Goal: Entertainment & Leisure: Browse casually

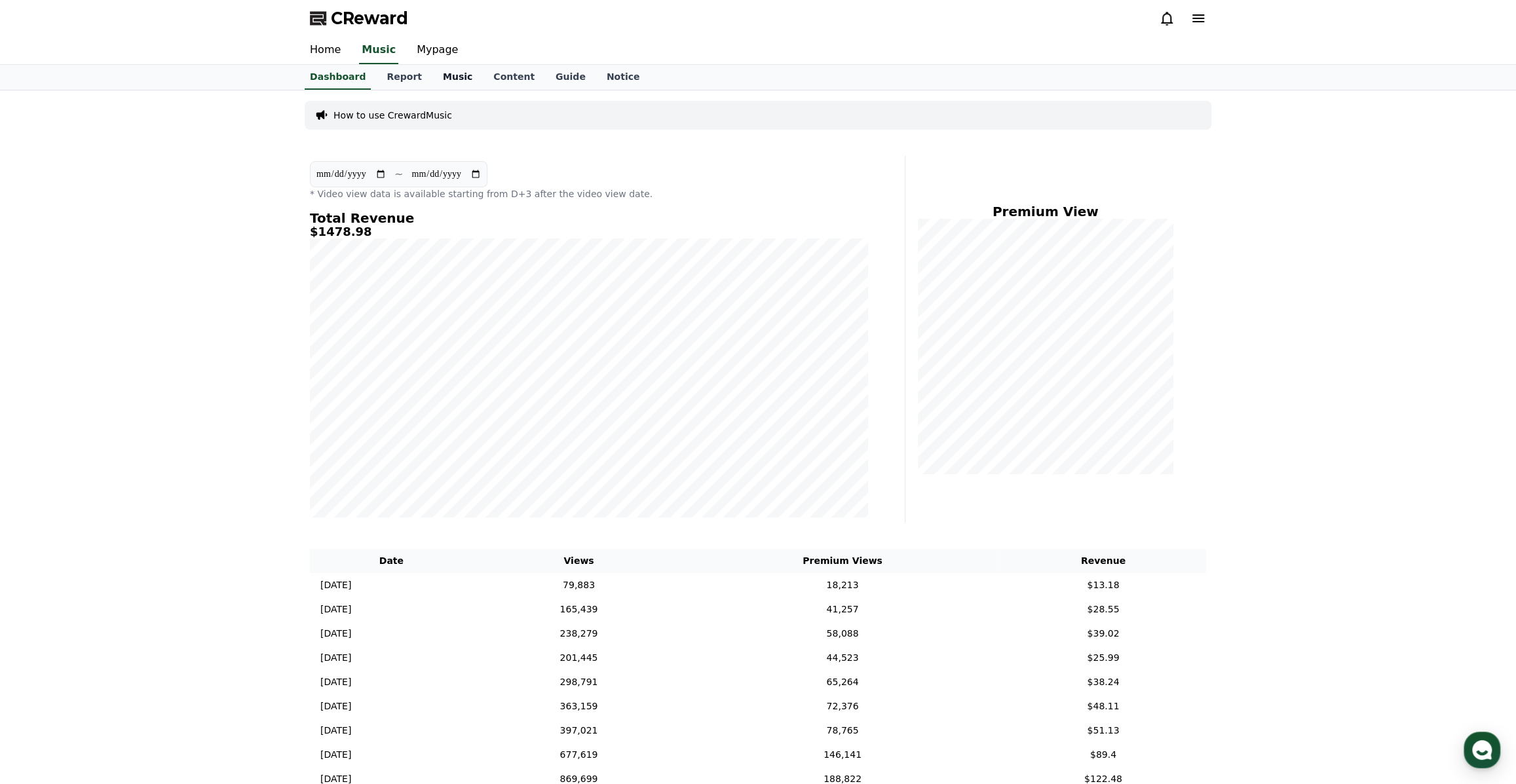
click at [444, 80] on link "Music" at bounding box center [458, 77] width 50 height 25
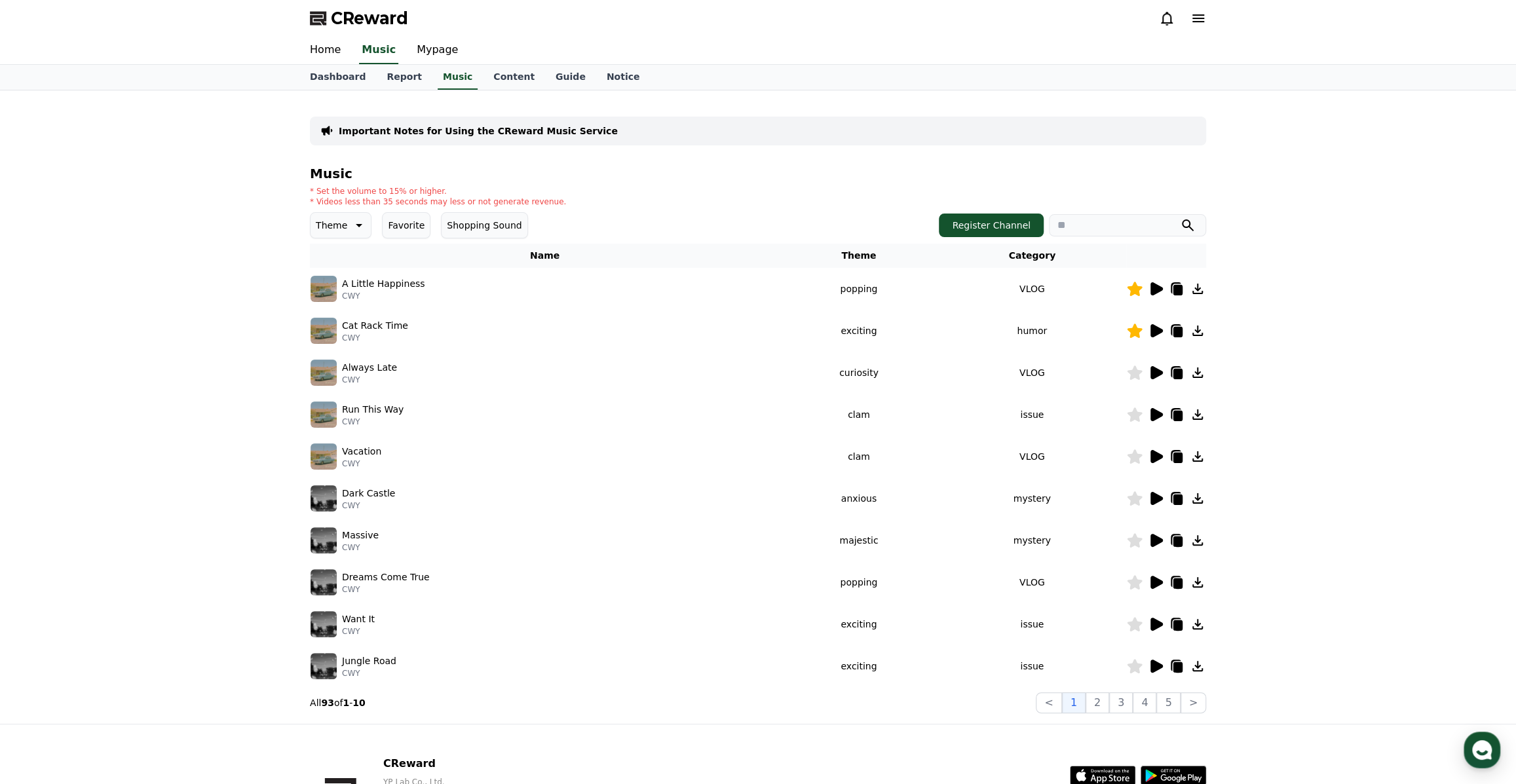
click at [1155, 291] on icon at bounding box center [1156, 289] width 12 height 13
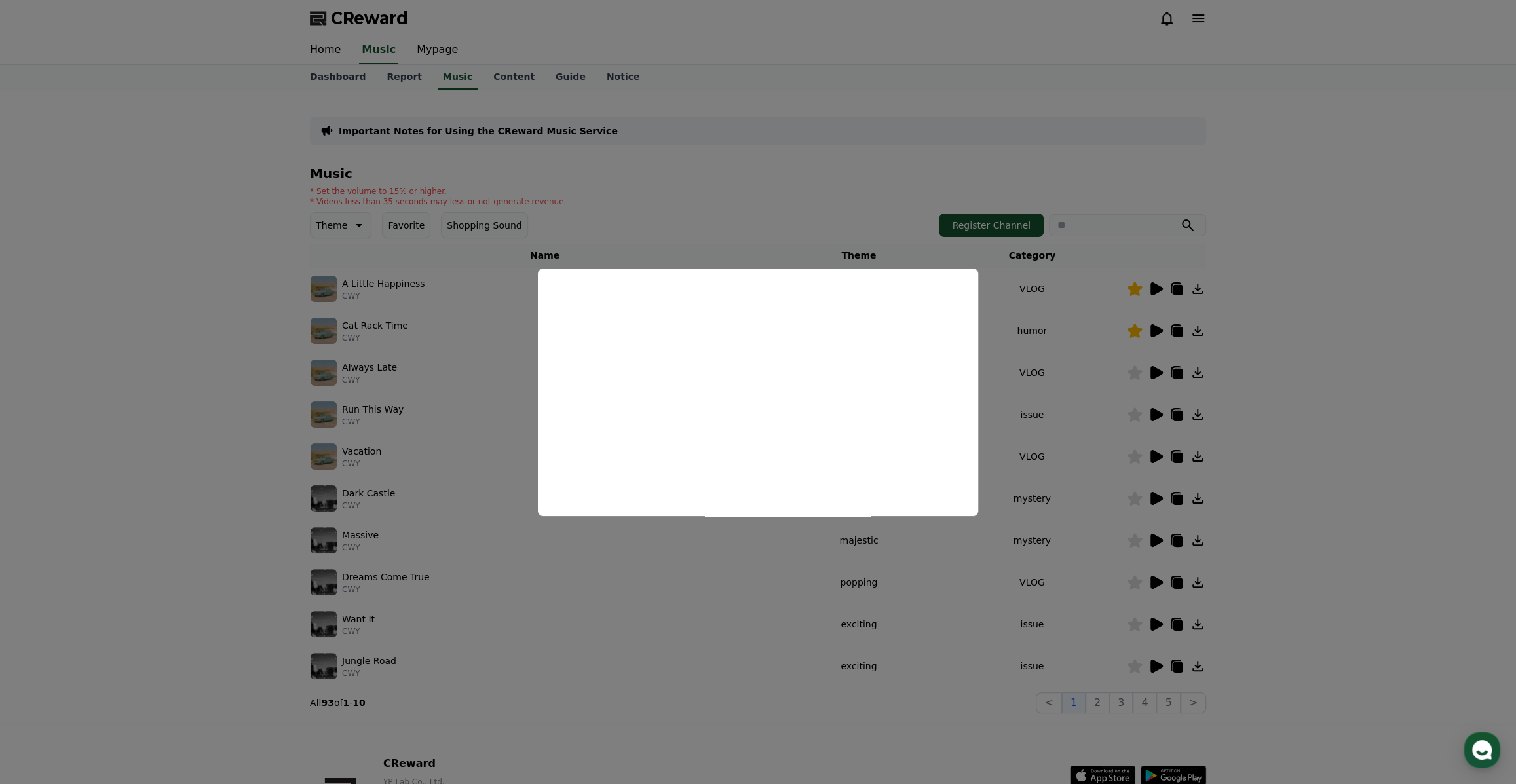
click at [1270, 323] on button "close modal" at bounding box center [758, 392] width 1516 height 784
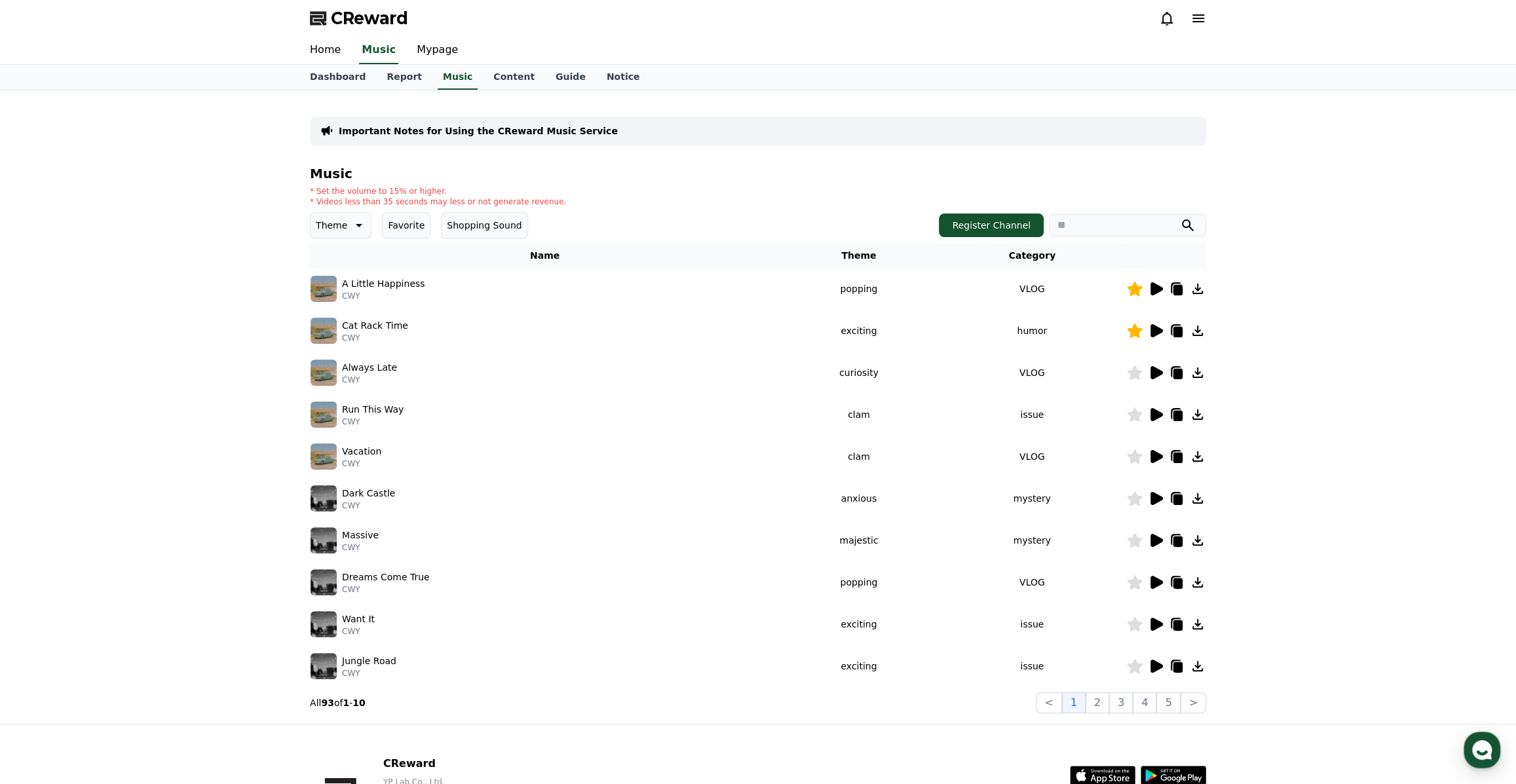
click at [1158, 332] on icon at bounding box center [1156, 330] width 12 height 13
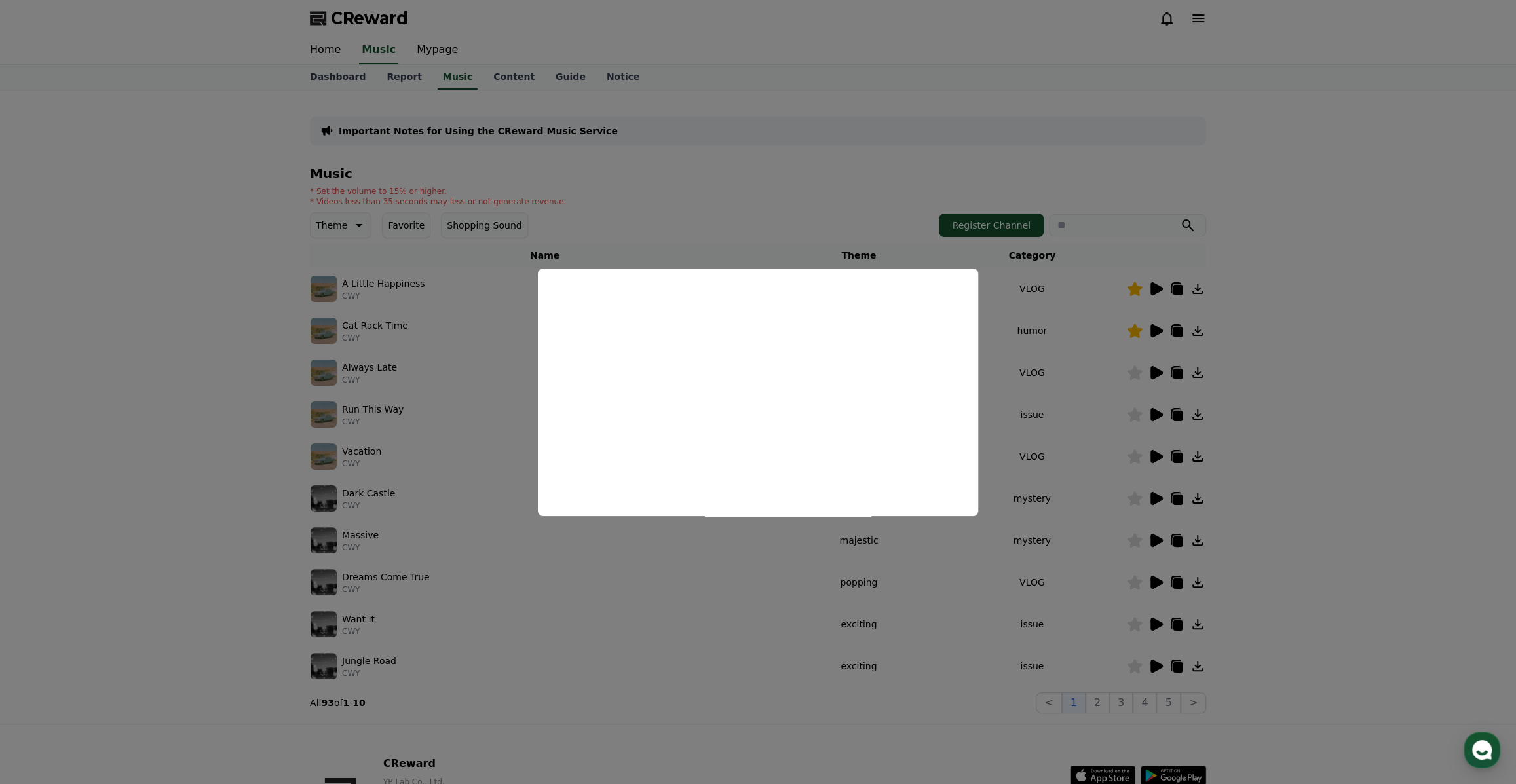
click at [1252, 379] on button "close modal" at bounding box center [758, 392] width 1516 height 784
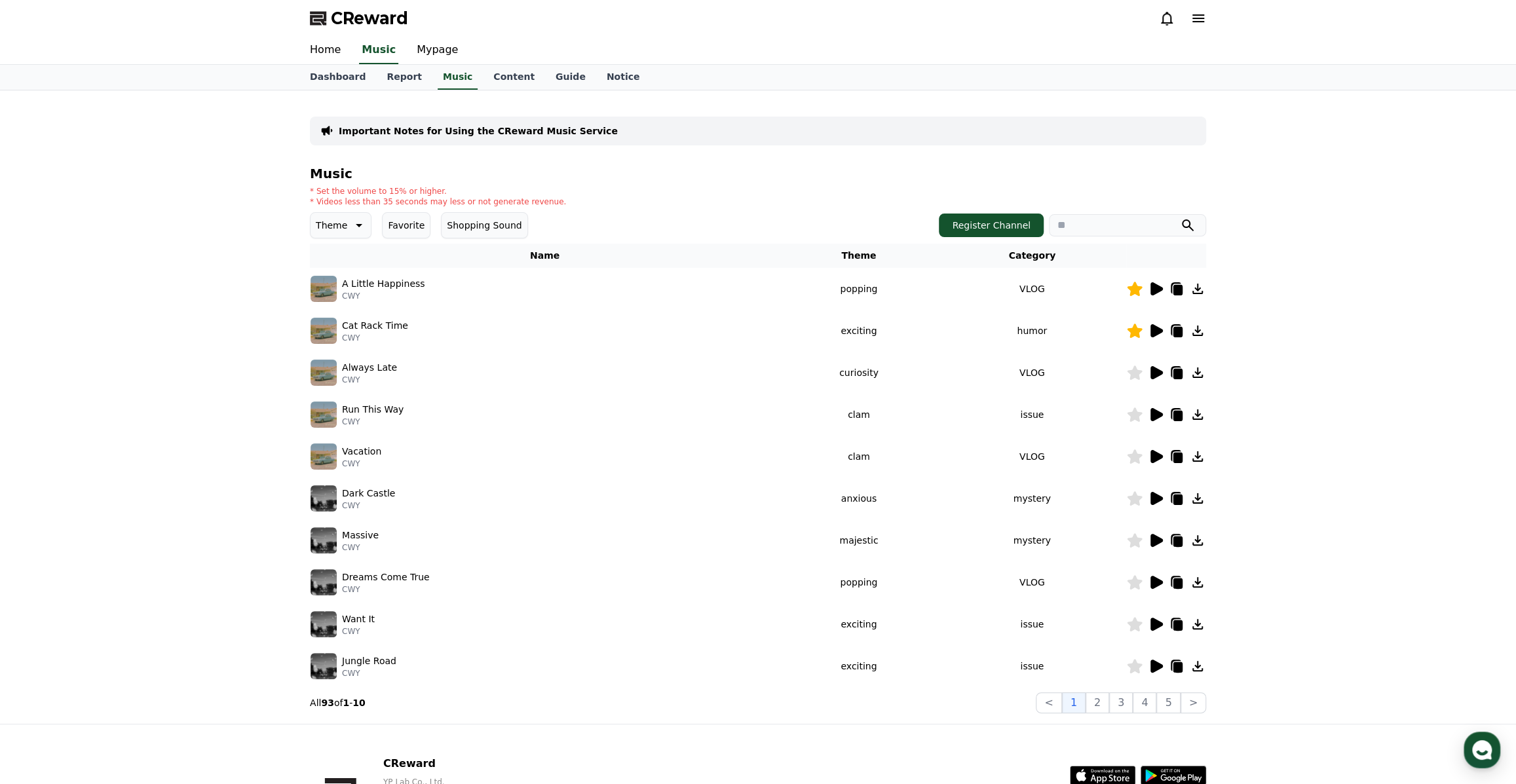
click at [1153, 374] on icon at bounding box center [1156, 372] width 12 height 13
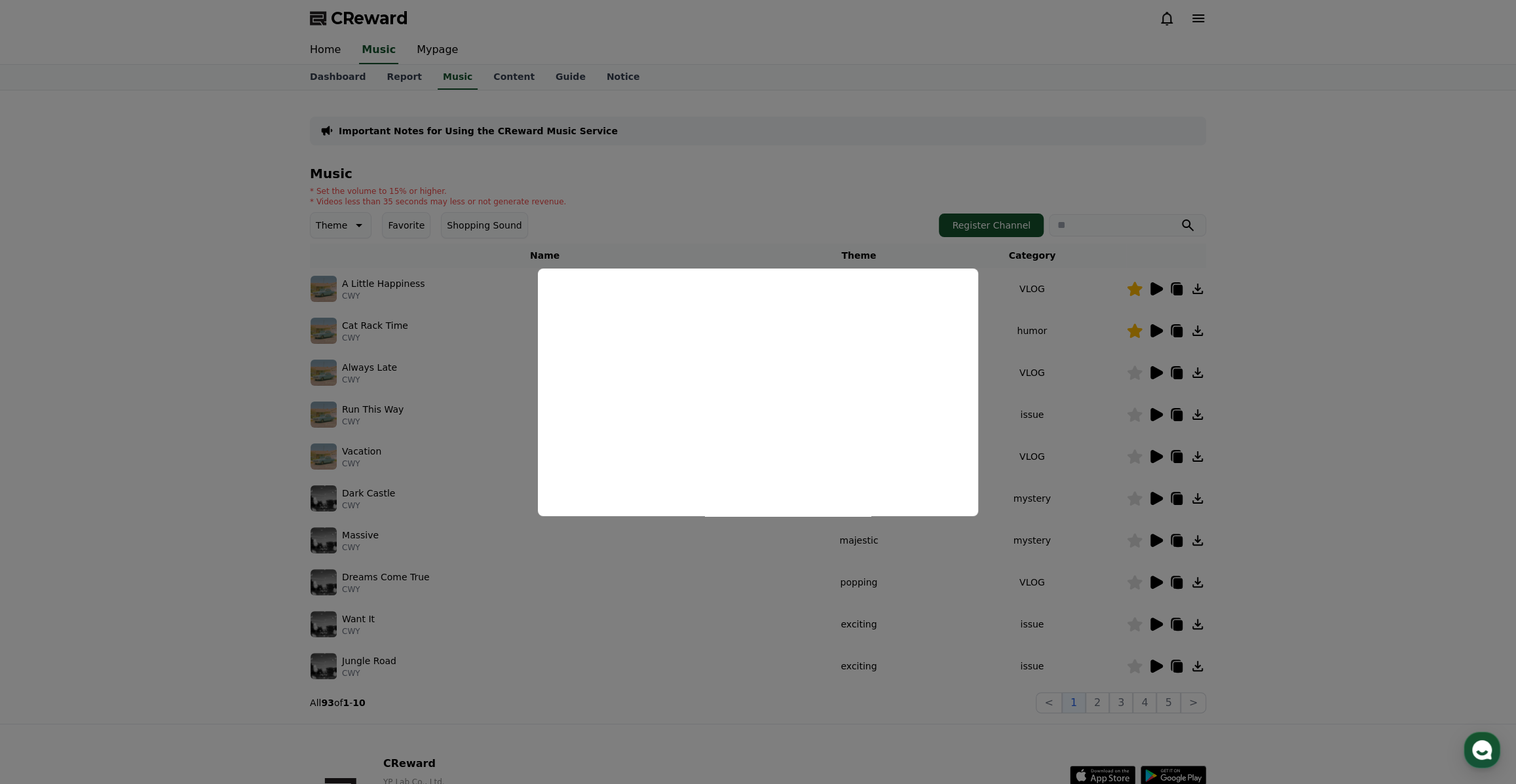
click at [1308, 358] on button "close modal" at bounding box center [758, 392] width 1516 height 784
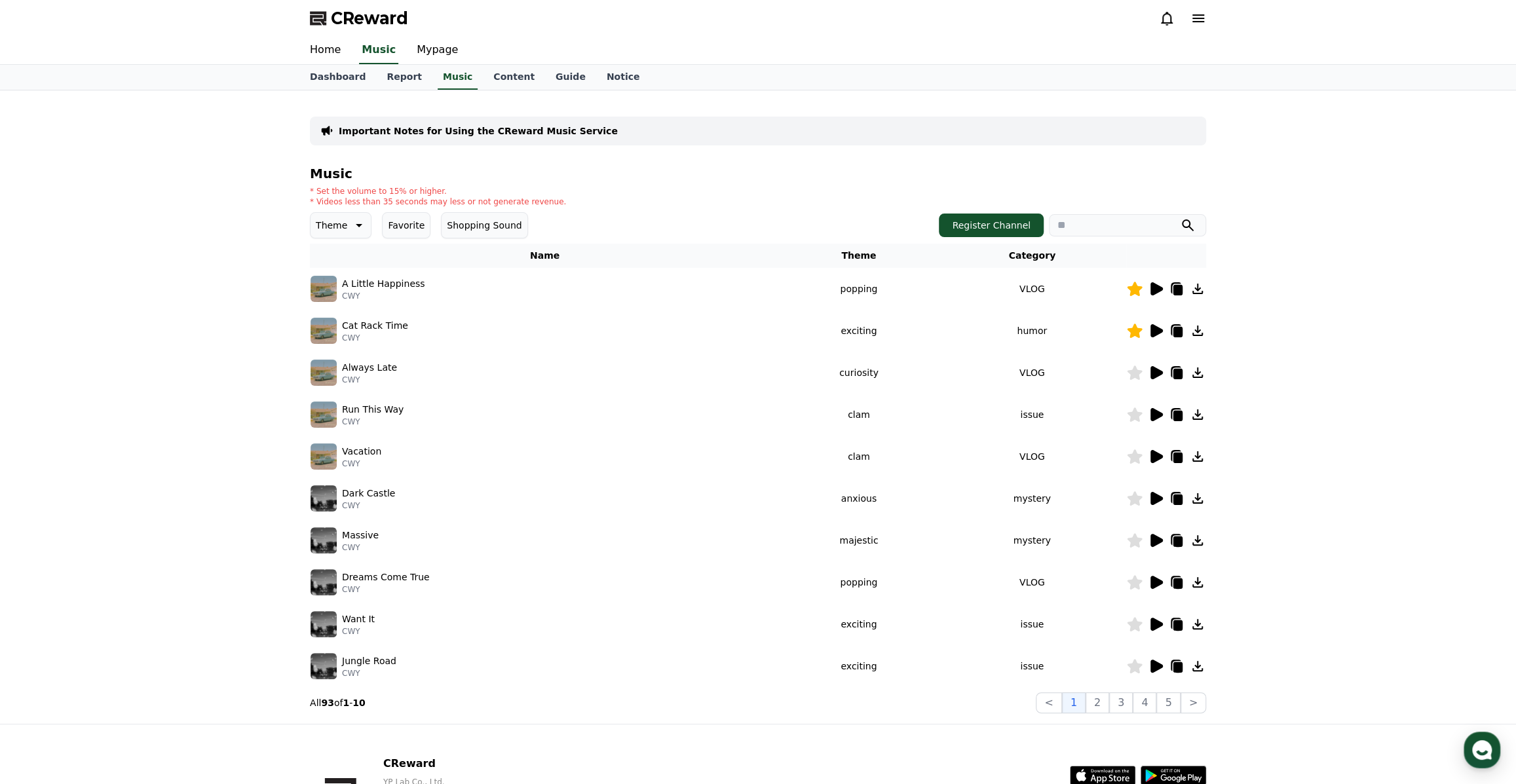
click at [350, 223] on icon at bounding box center [357, 225] width 16 height 16
click at [331, 298] on button "Joyful" at bounding box center [330, 299] width 36 height 29
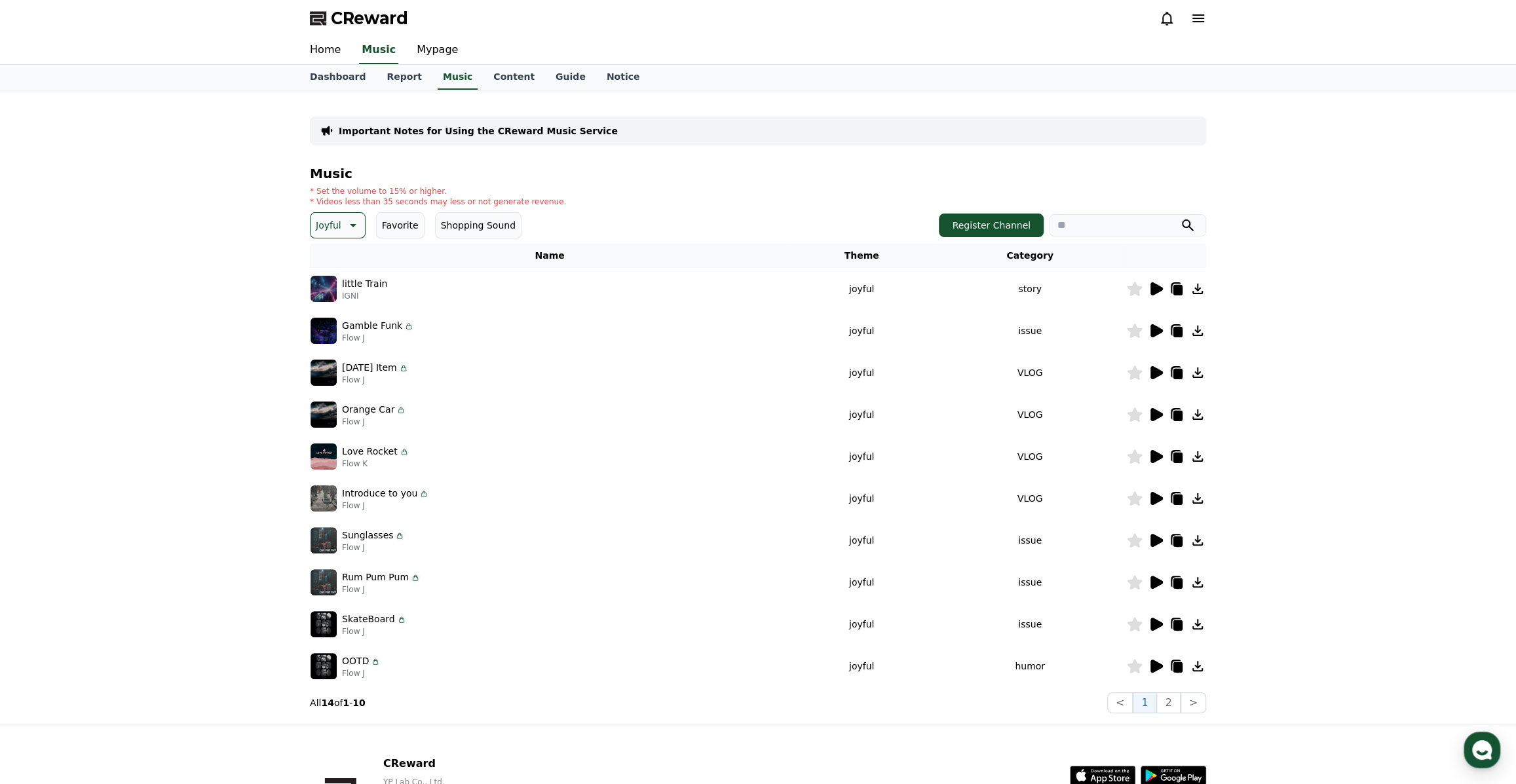
click at [1155, 293] on icon at bounding box center [1156, 289] width 12 height 13
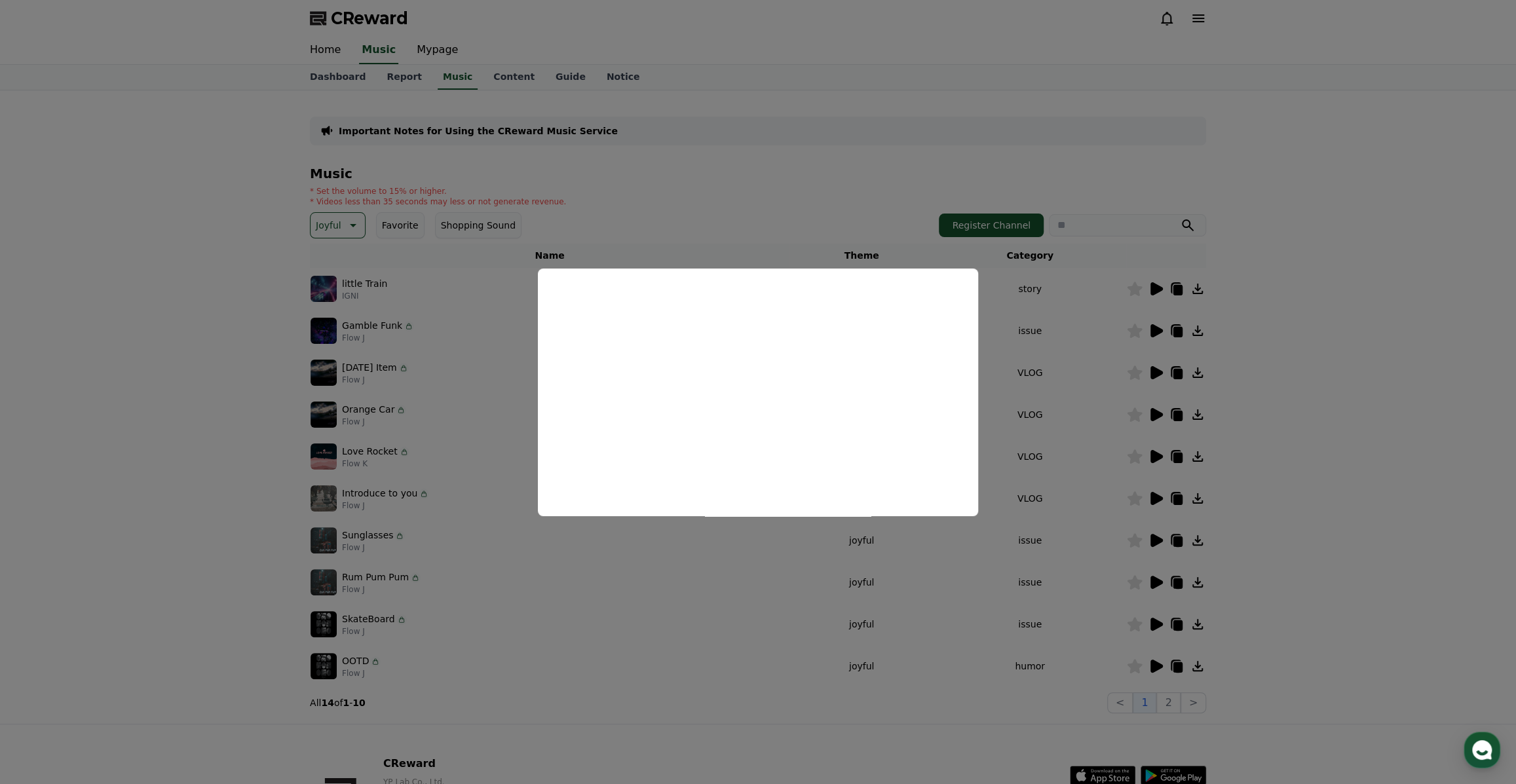
click at [1336, 388] on button "close modal" at bounding box center [758, 392] width 1516 height 784
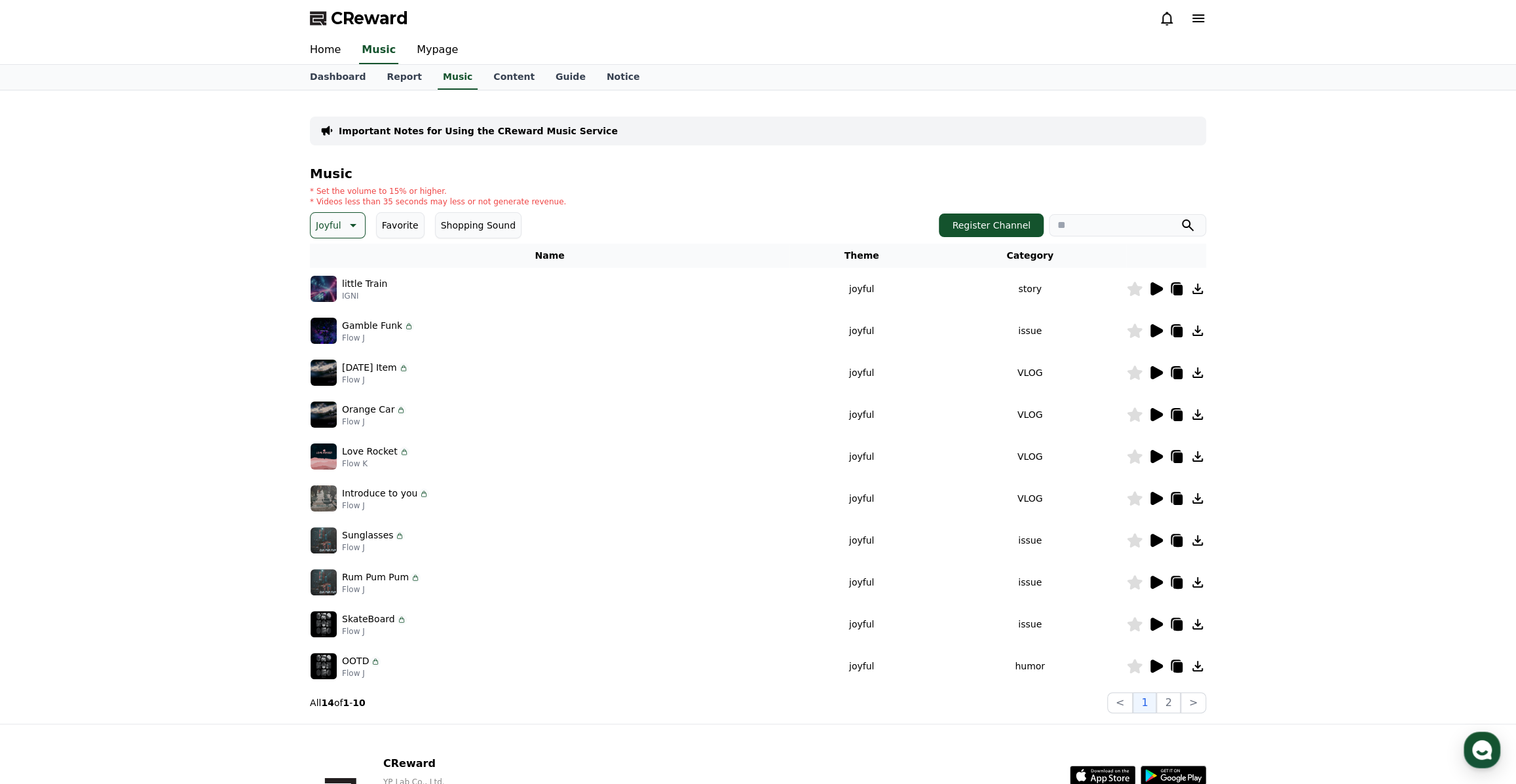
click at [1134, 288] on icon at bounding box center [1134, 289] width 15 height 15
click at [1159, 328] on icon at bounding box center [1156, 330] width 12 height 13
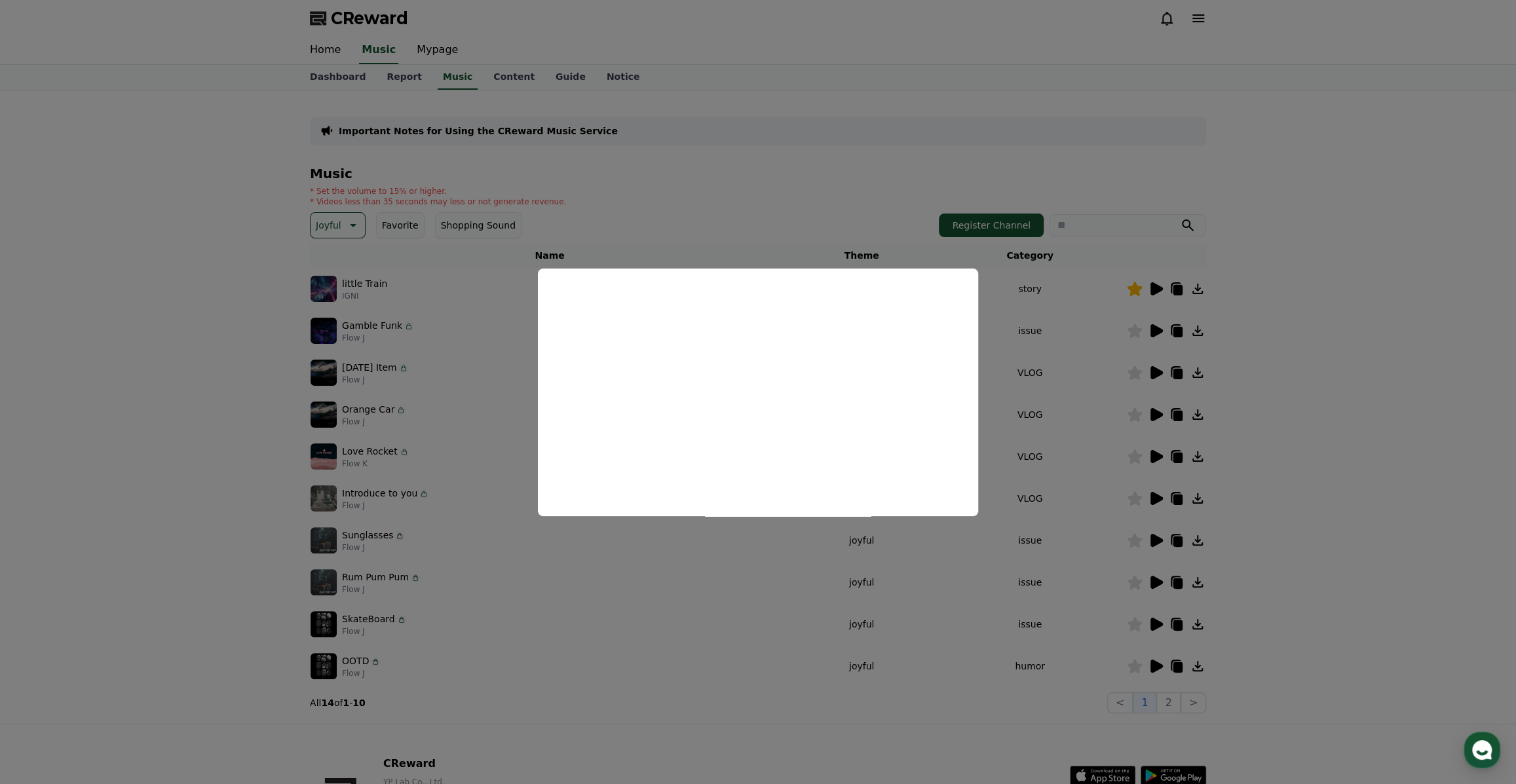
click at [1311, 382] on button "close modal" at bounding box center [758, 392] width 1516 height 784
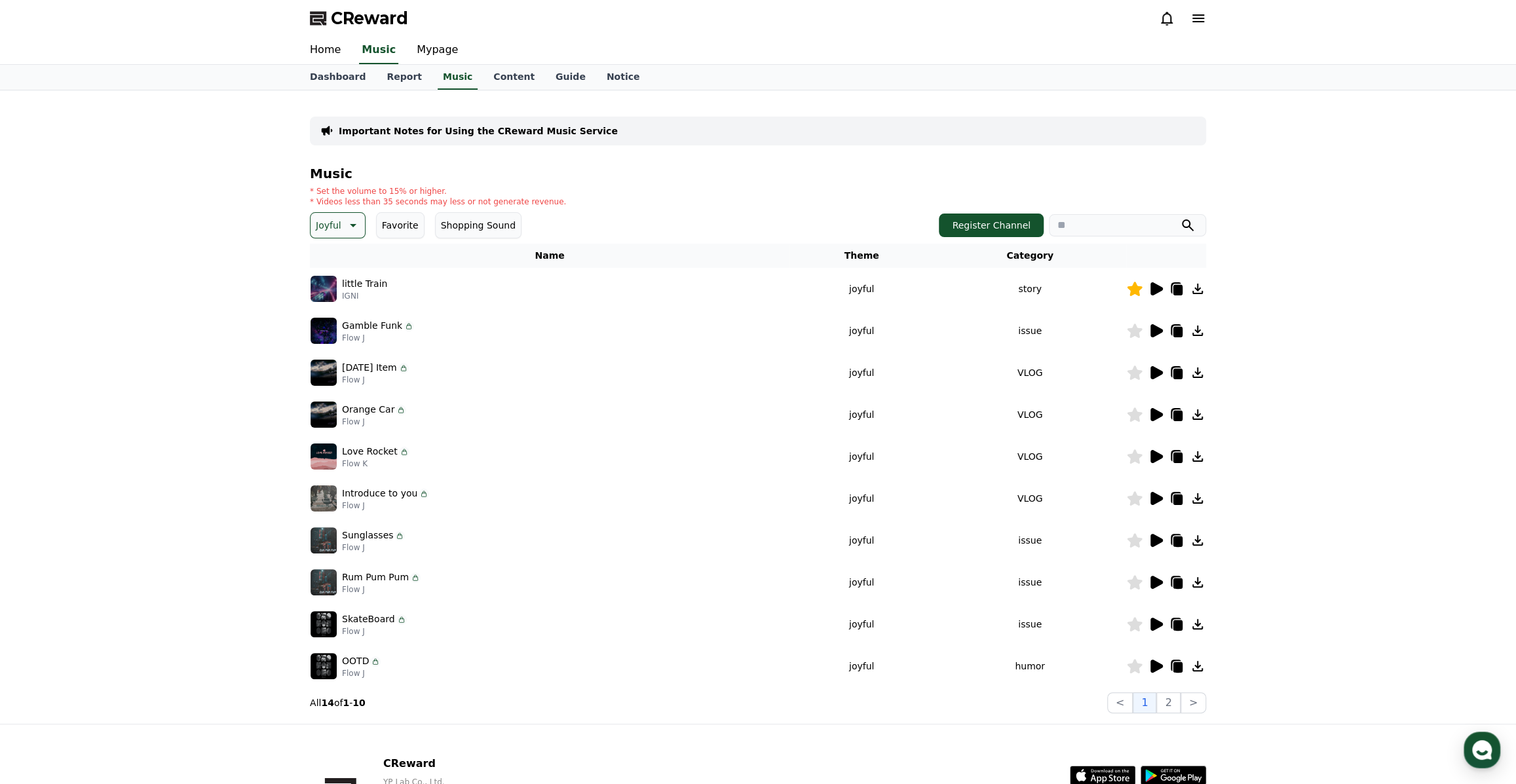
click at [1159, 374] on icon at bounding box center [1156, 372] width 12 height 13
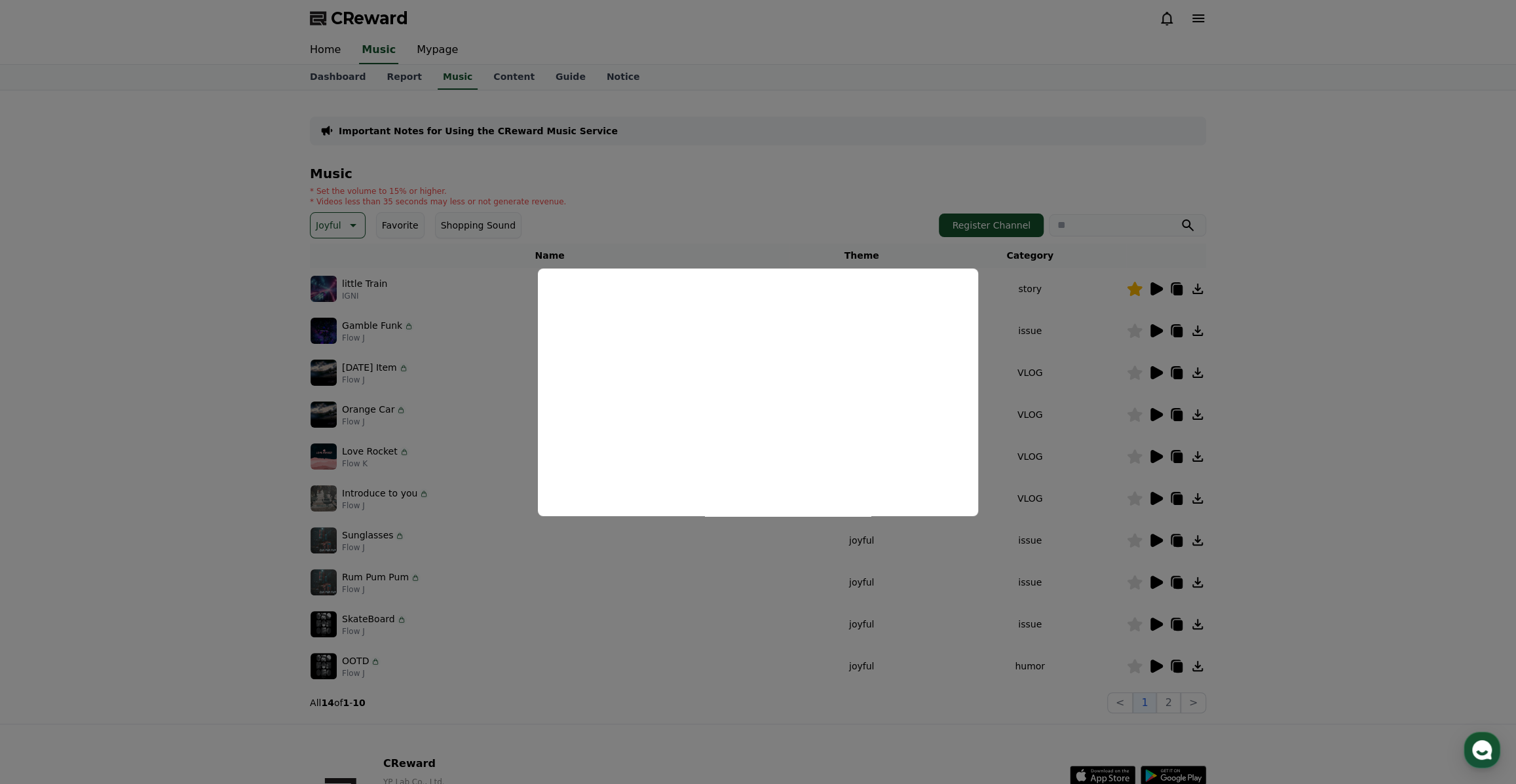
click at [1322, 367] on button "close modal" at bounding box center [758, 392] width 1516 height 784
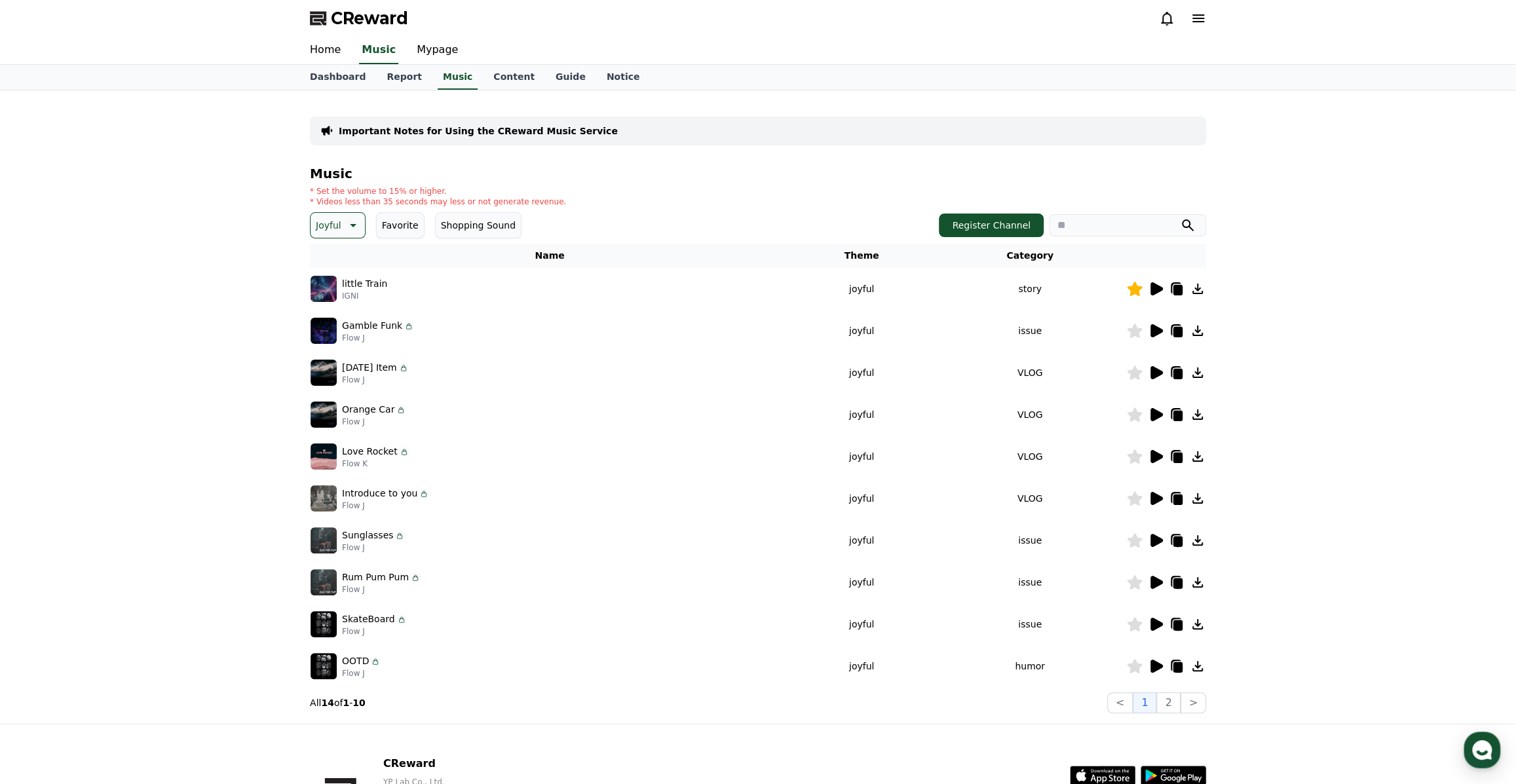
click at [1157, 411] on icon at bounding box center [1156, 415] width 12 height 13
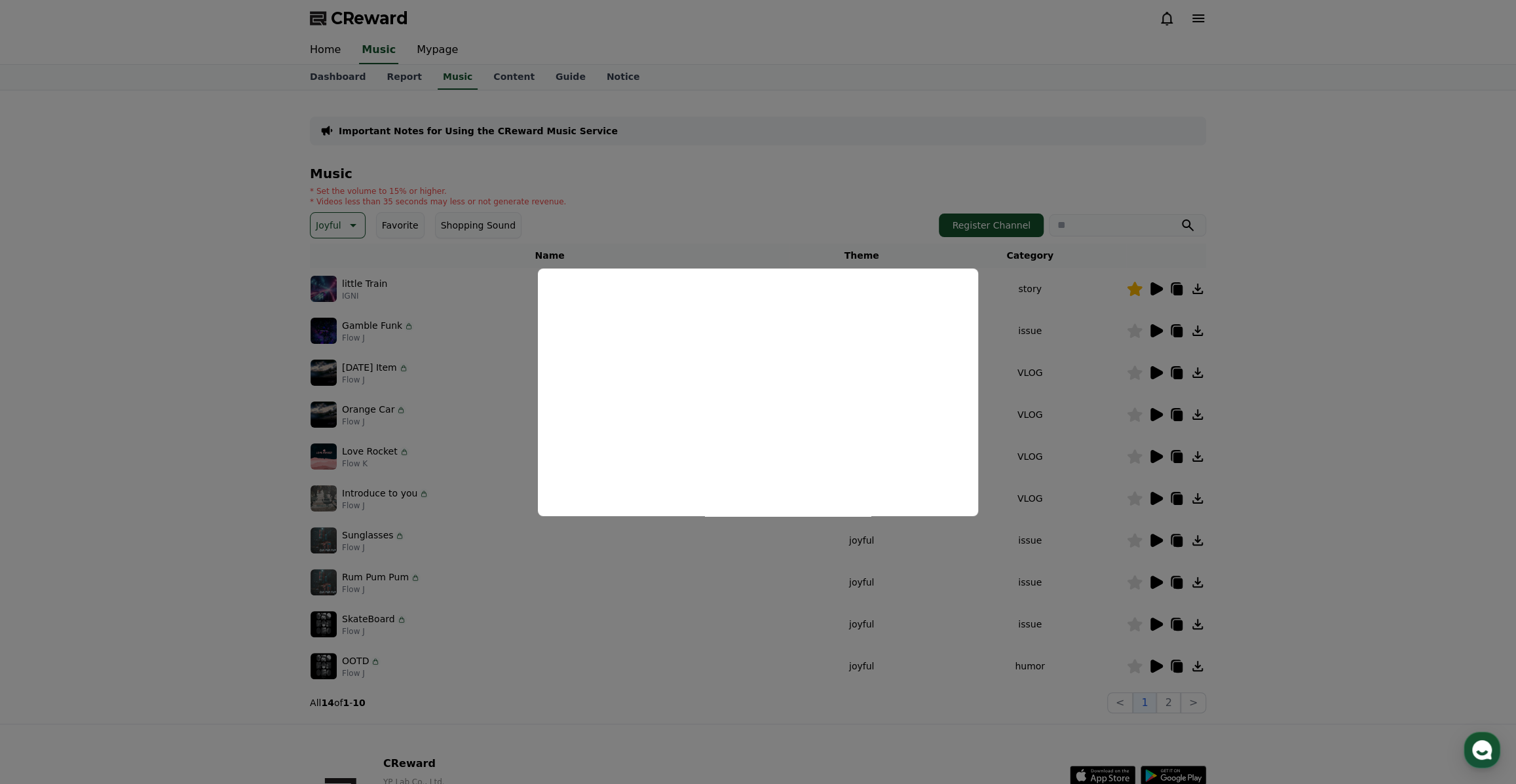
click at [1247, 380] on button "close modal" at bounding box center [758, 392] width 1516 height 784
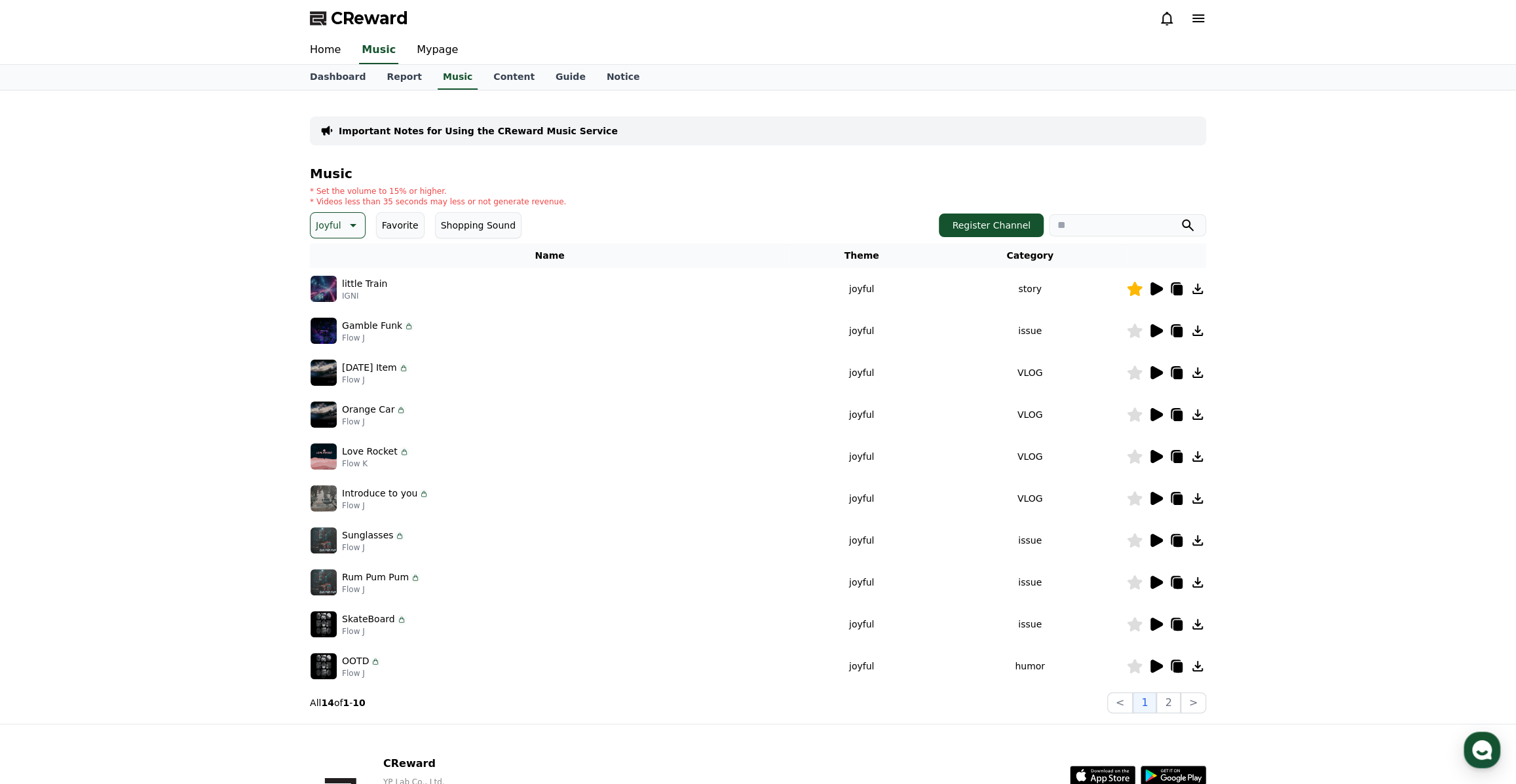
click at [1155, 455] on icon at bounding box center [1156, 456] width 12 height 13
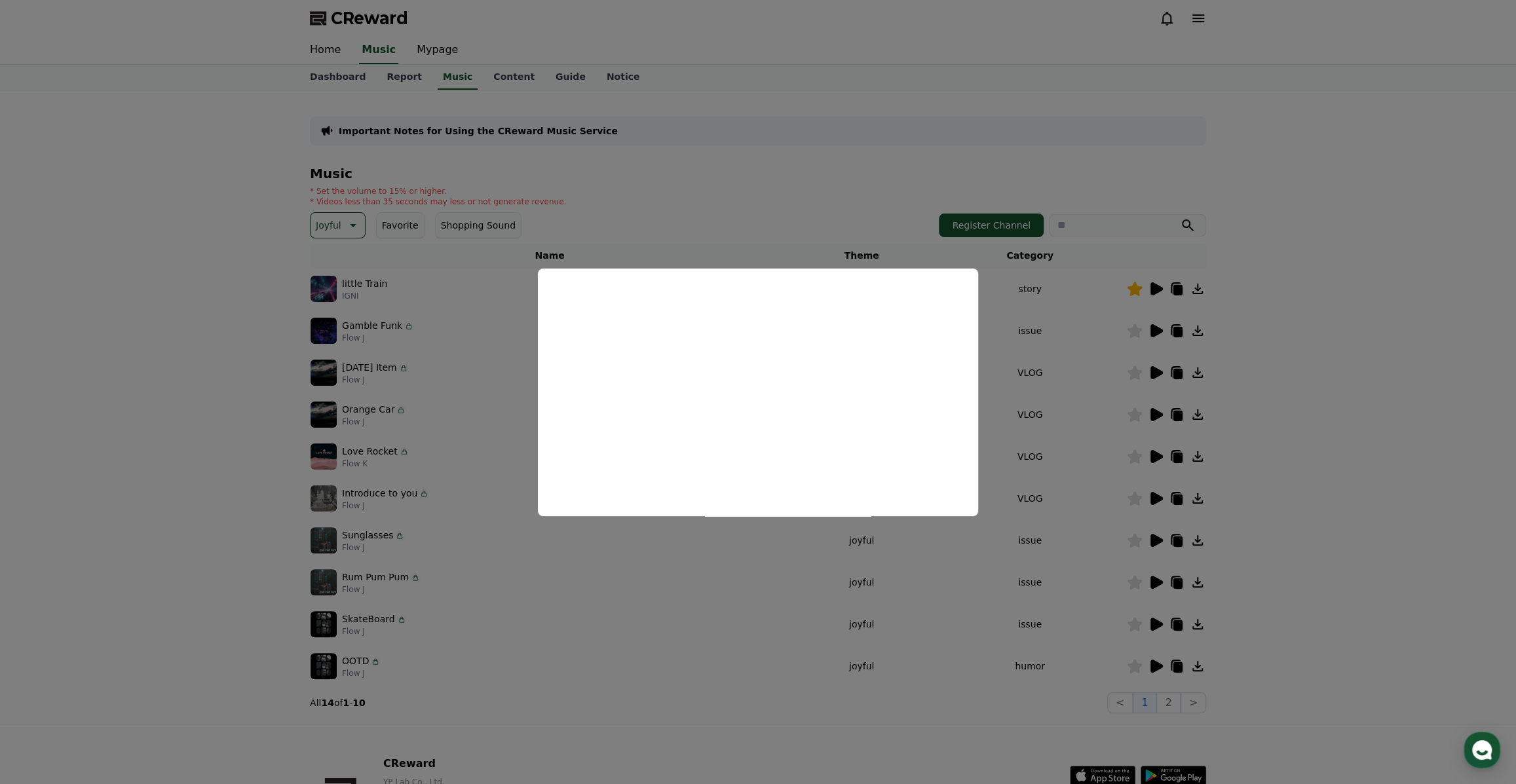
click at [1310, 403] on button "close modal" at bounding box center [758, 392] width 1516 height 784
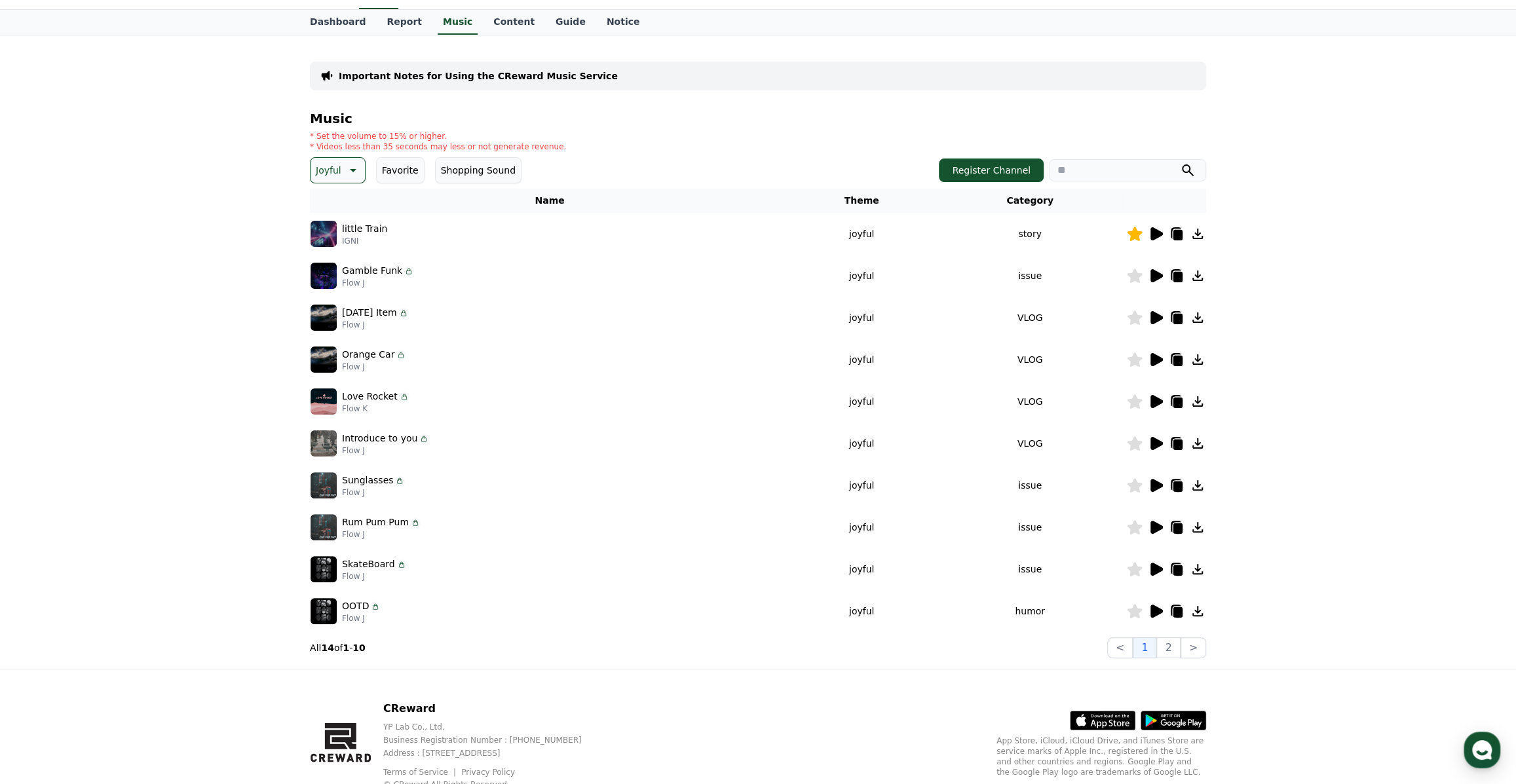
scroll to position [59, 0]
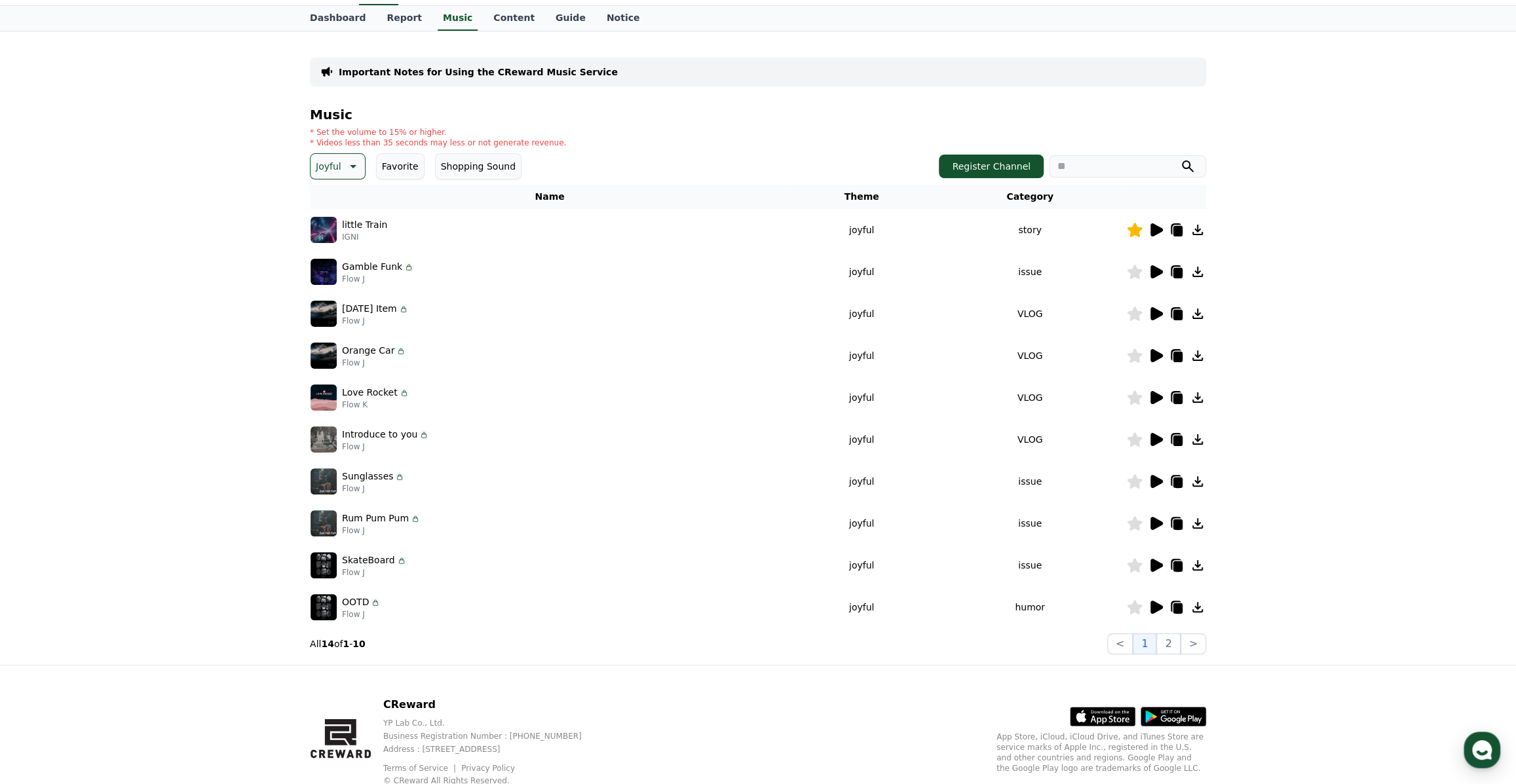
click at [1160, 602] on icon at bounding box center [1155, 607] width 16 height 16
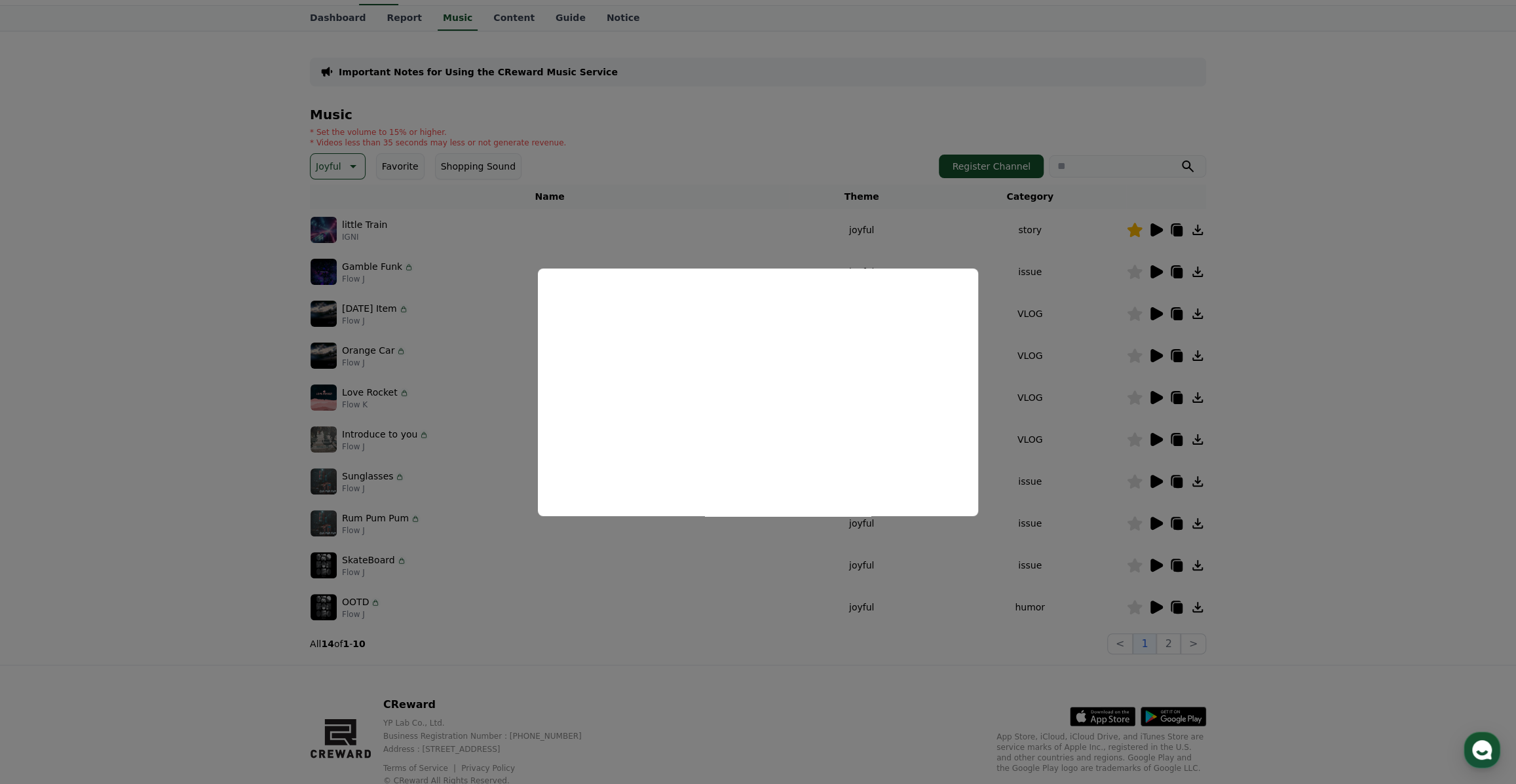
scroll to position [28, 0]
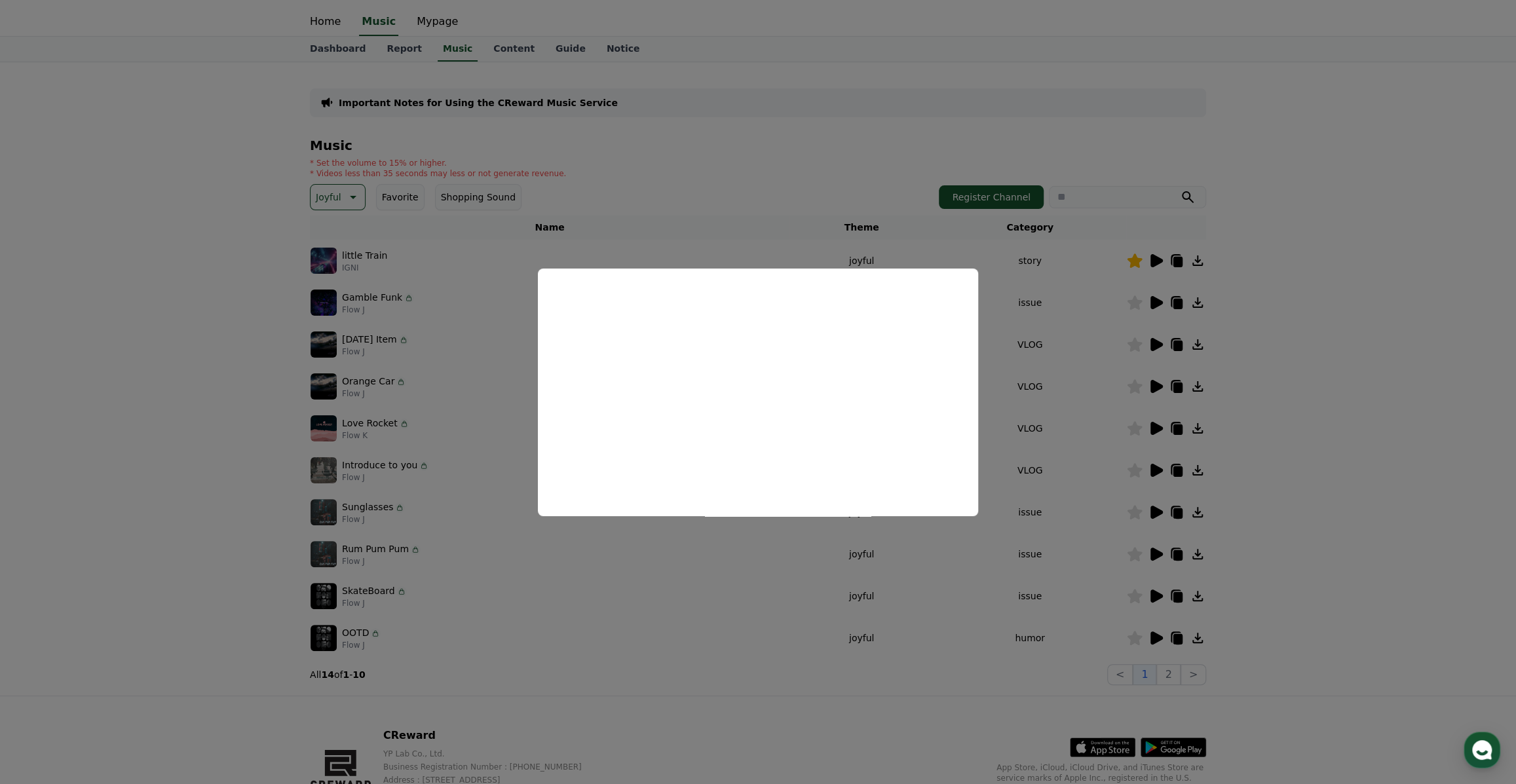
click at [1345, 480] on button "close modal" at bounding box center [758, 392] width 1516 height 784
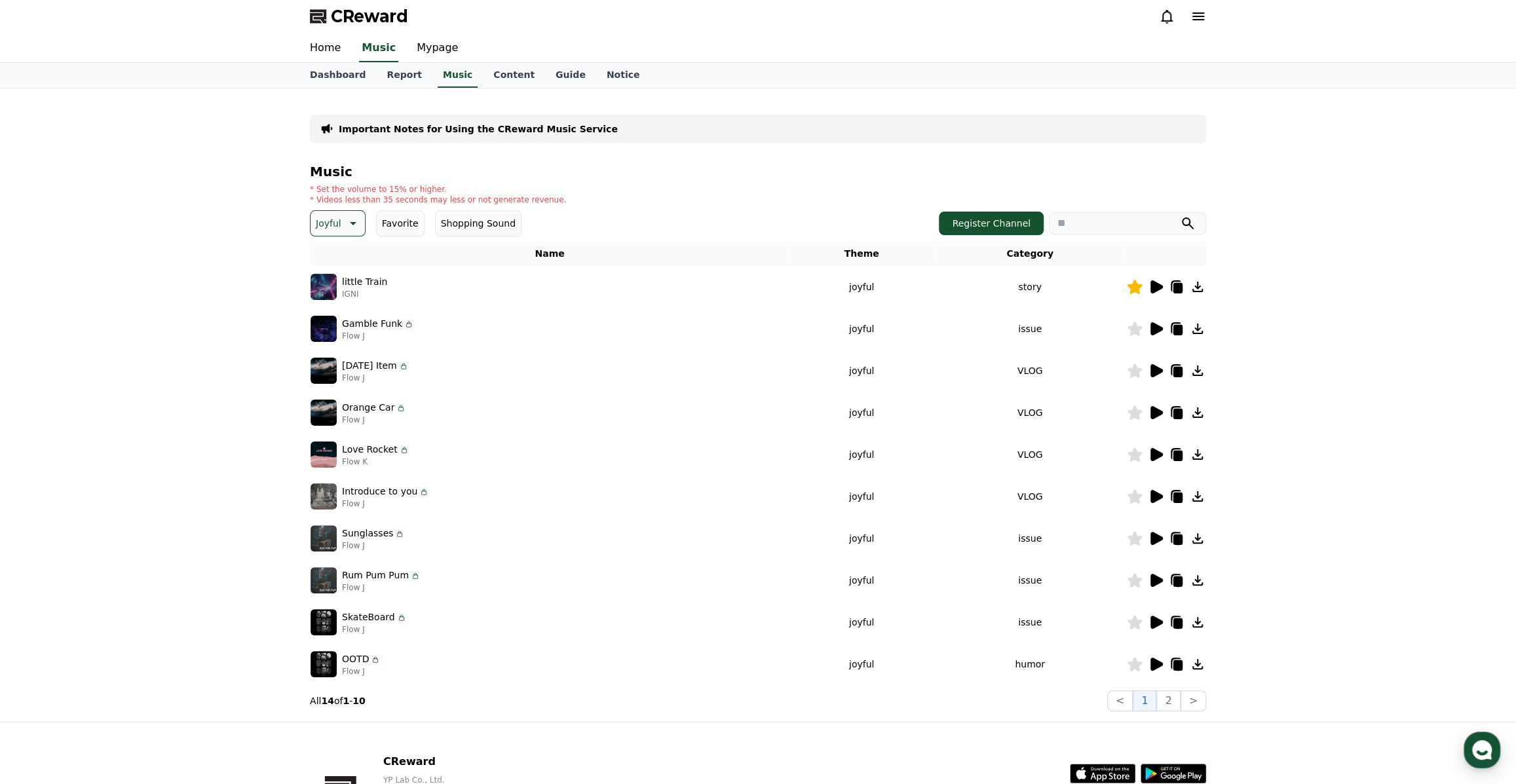
scroll to position [0, 0]
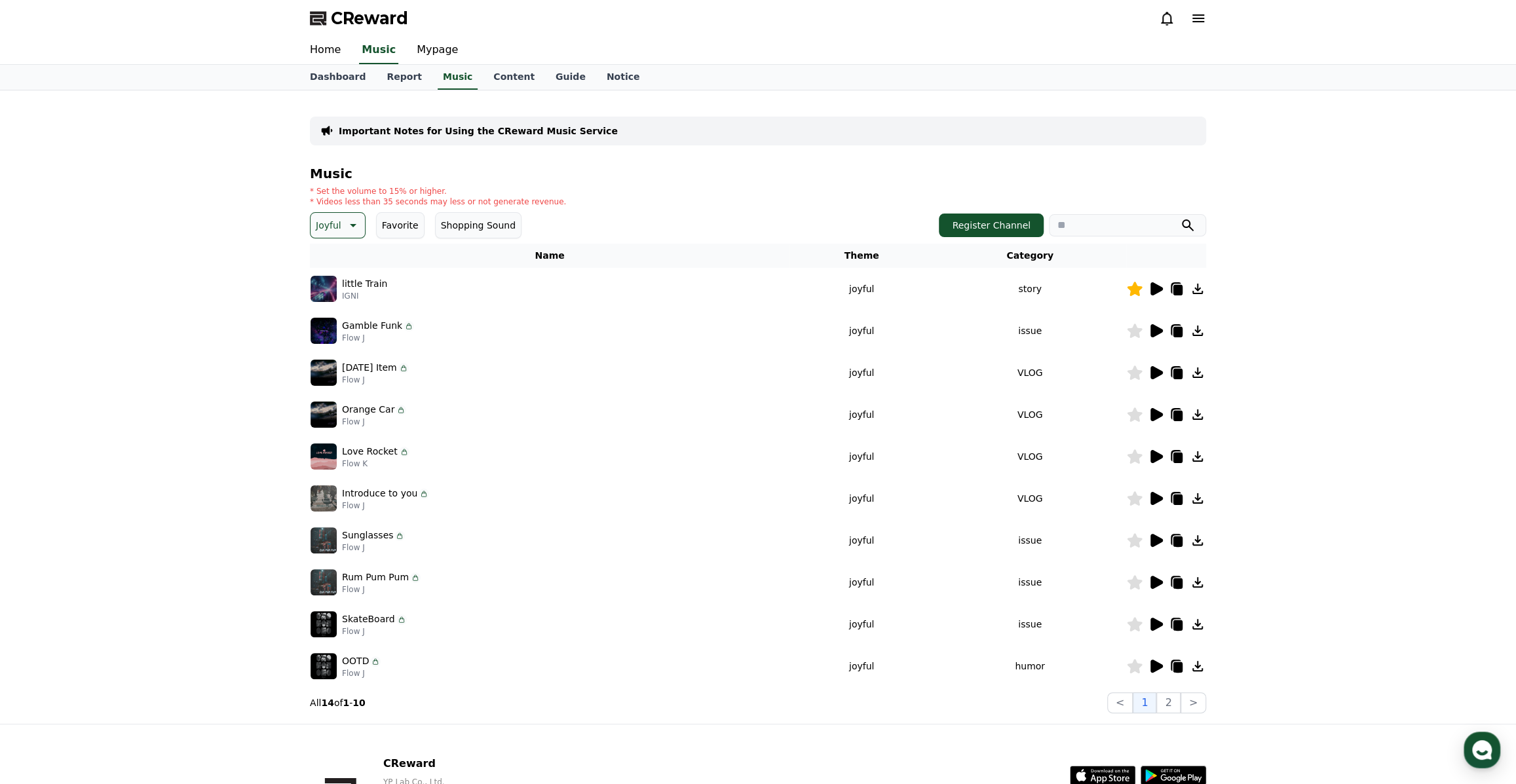
click at [1156, 285] on icon at bounding box center [1156, 289] width 12 height 13
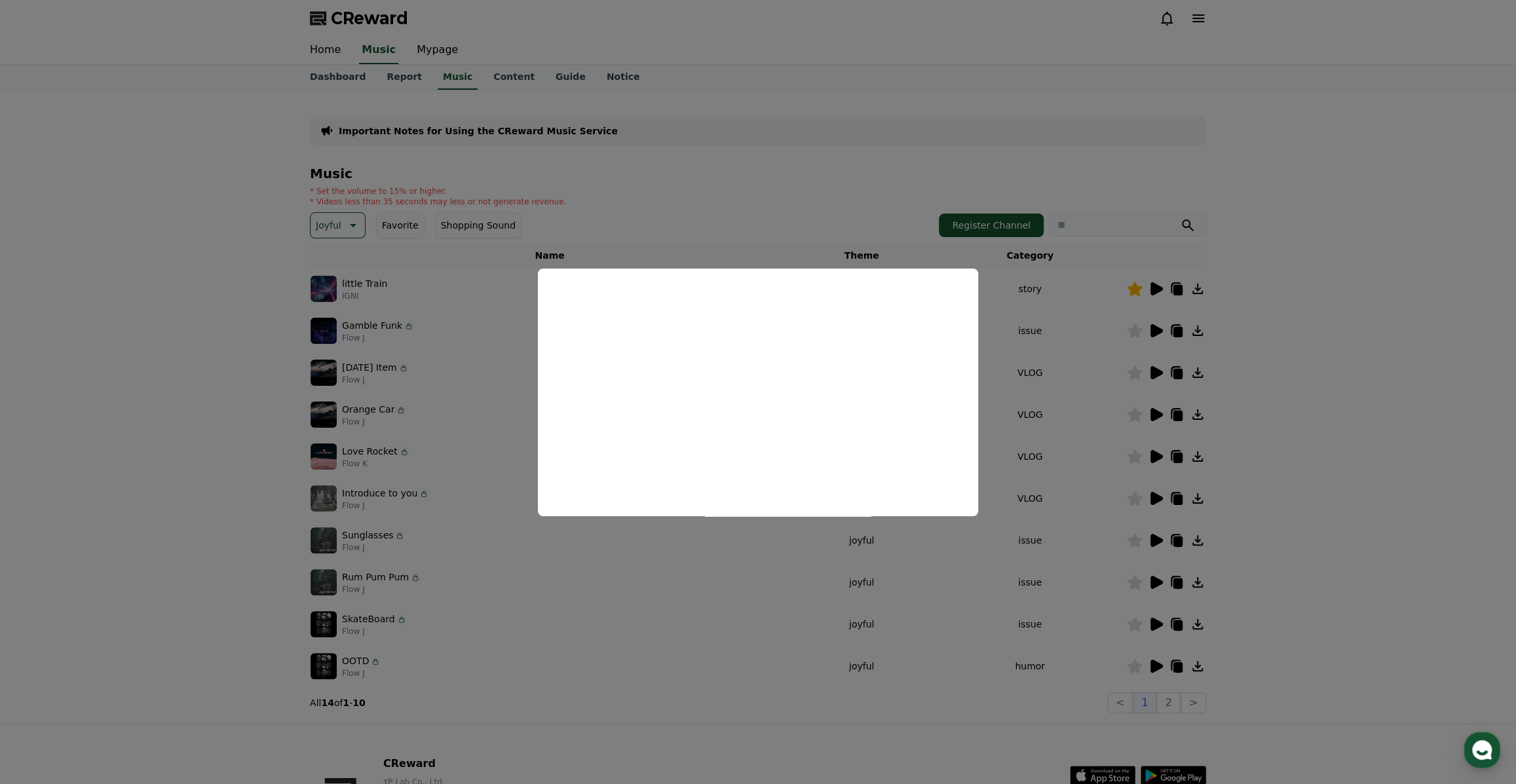
click at [1418, 472] on button "close modal" at bounding box center [758, 392] width 1516 height 784
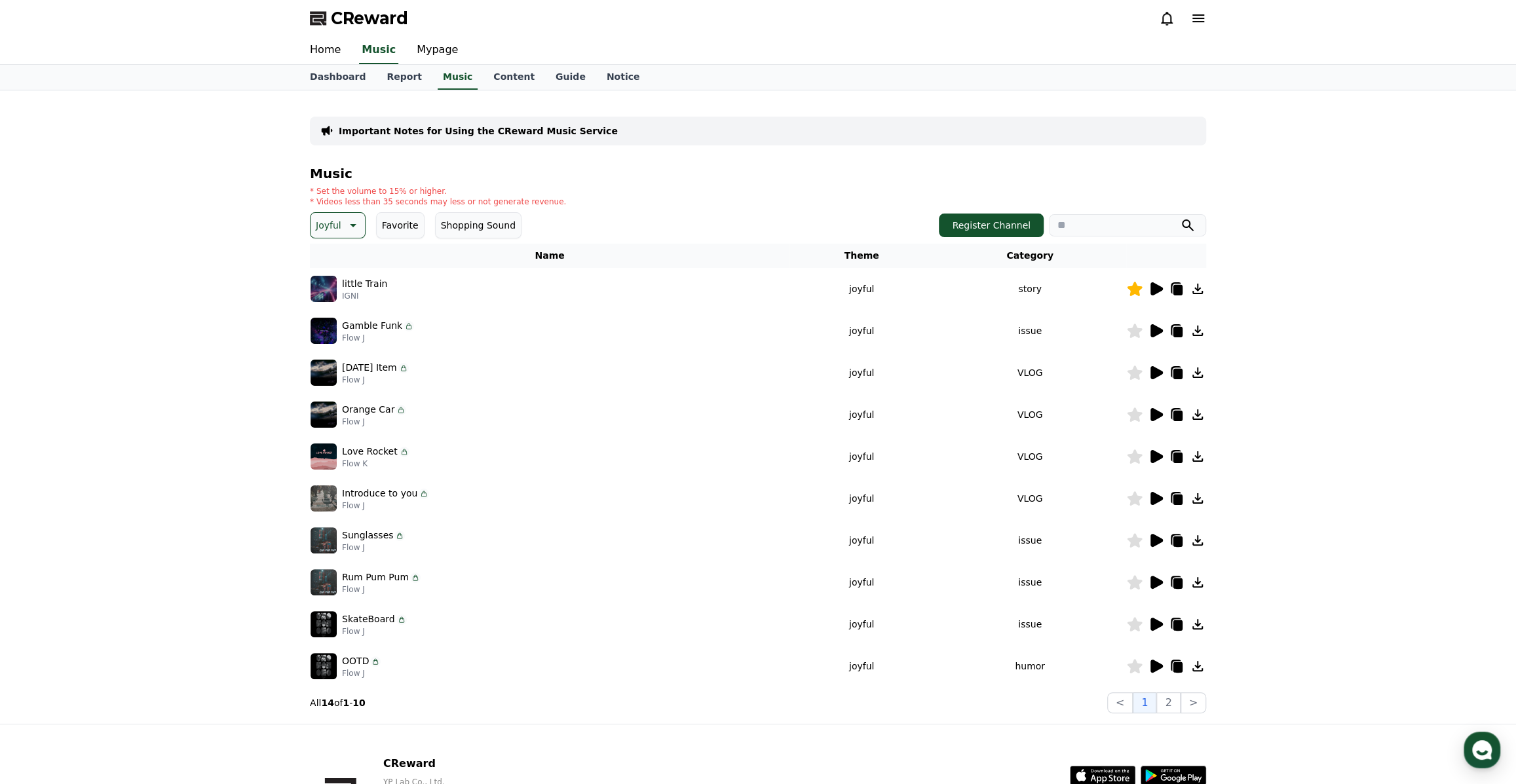
click at [382, 232] on button "Favorite" at bounding box center [401, 225] width 49 height 26
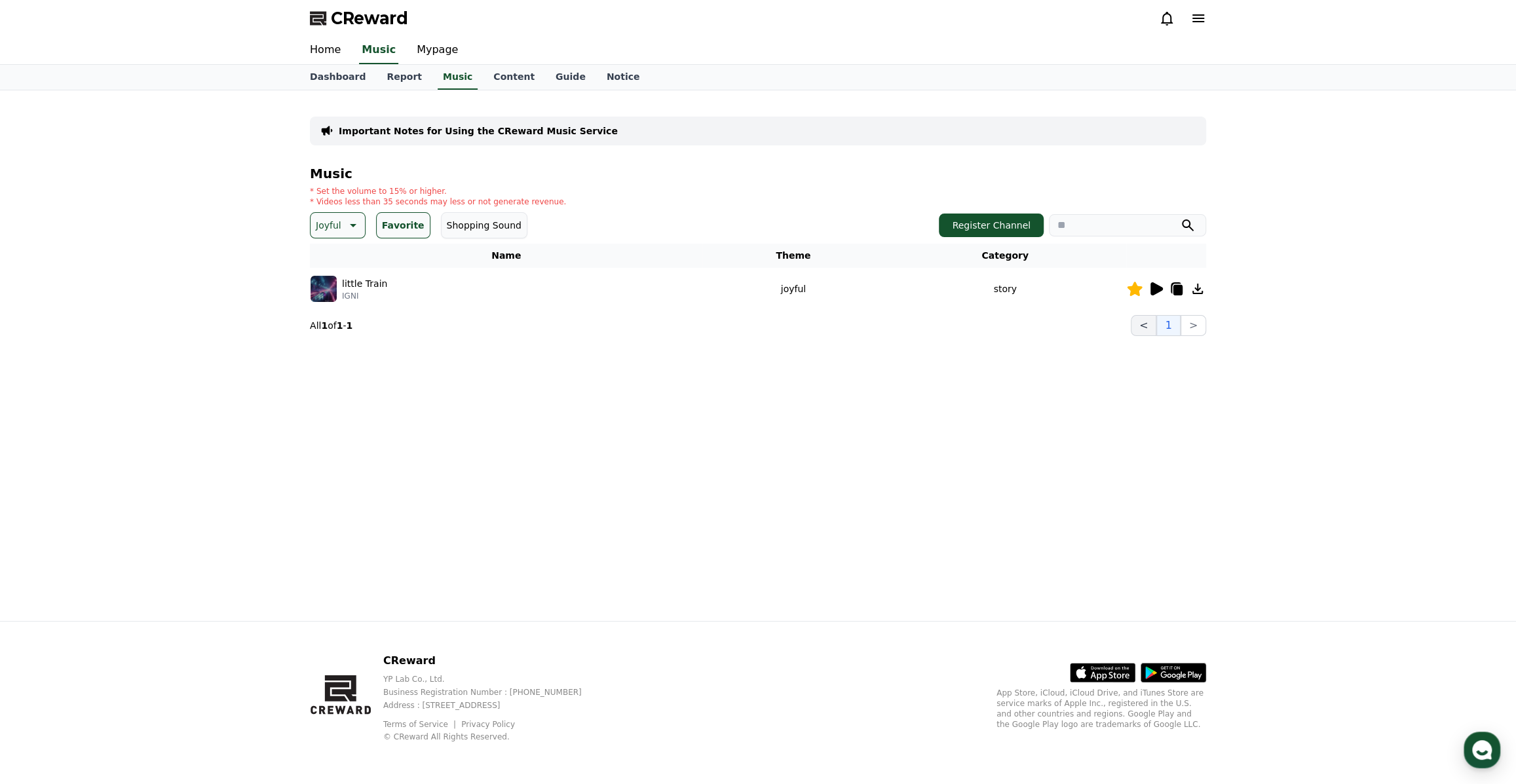
click at [1153, 330] on button "<" at bounding box center [1143, 325] width 25 height 21
click at [1193, 332] on button ">" at bounding box center [1193, 325] width 25 height 21
click at [1193, 333] on button ">" at bounding box center [1193, 325] width 25 height 21
click at [326, 82] on link "Dashboard" at bounding box center [337, 77] width 76 height 25
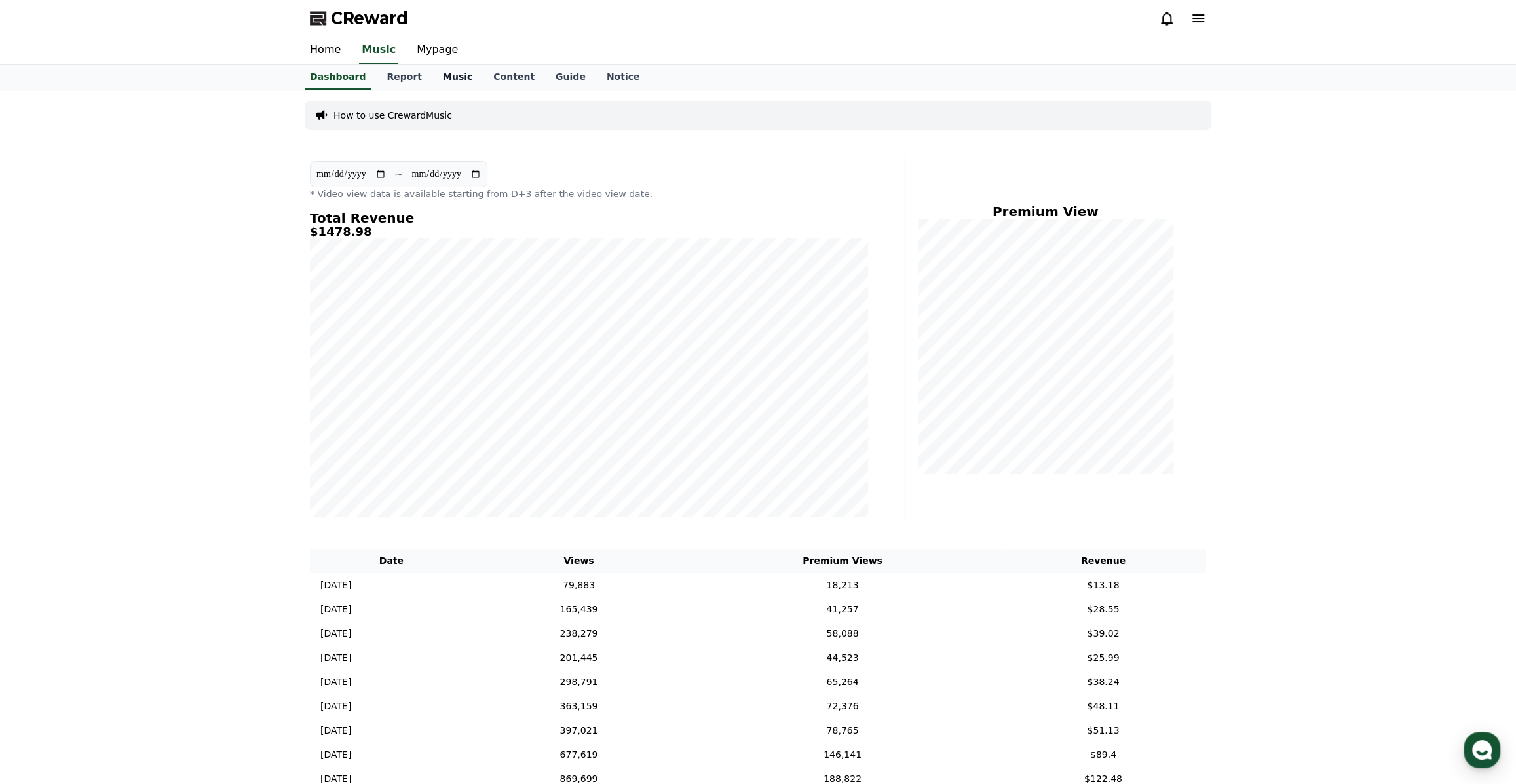
click at [433, 79] on link "Music" at bounding box center [458, 77] width 50 height 25
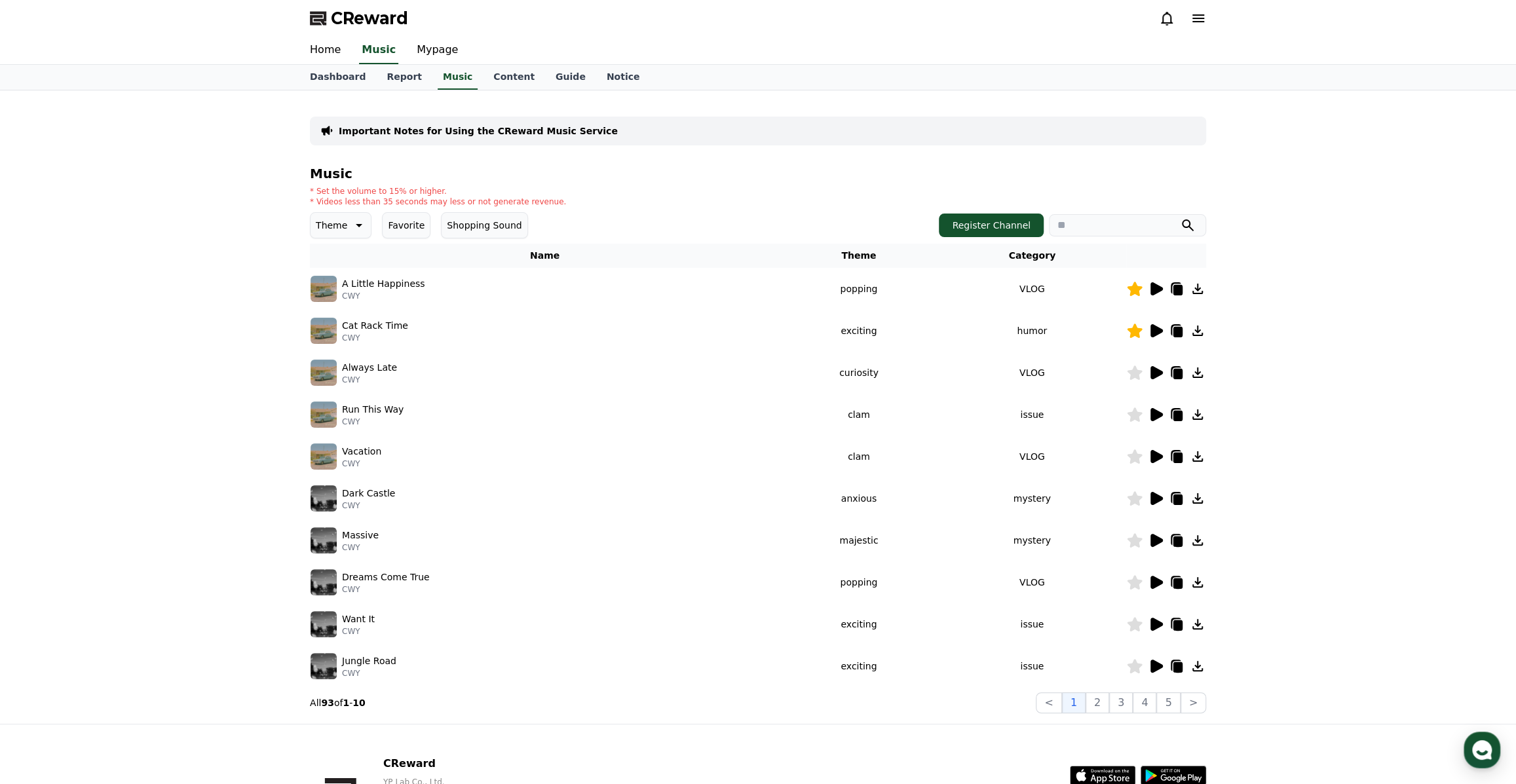
click at [1154, 328] on icon at bounding box center [1156, 330] width 12 height 13
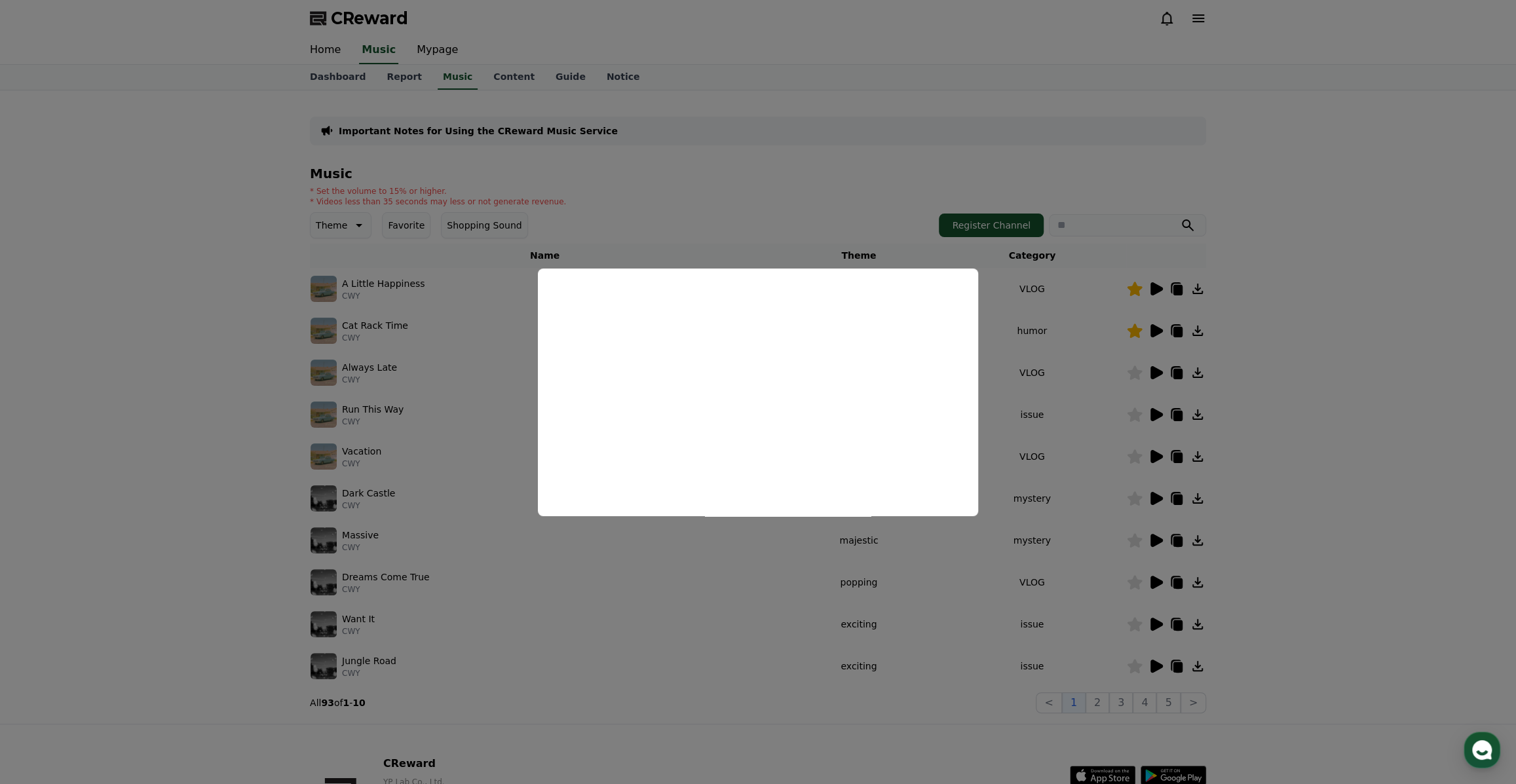
click at [1498, 304] on button "close modal" at bounding box center [758, 392] width 1516 height 784
